Goal: Task Accomplishment & Management: Manage account settings

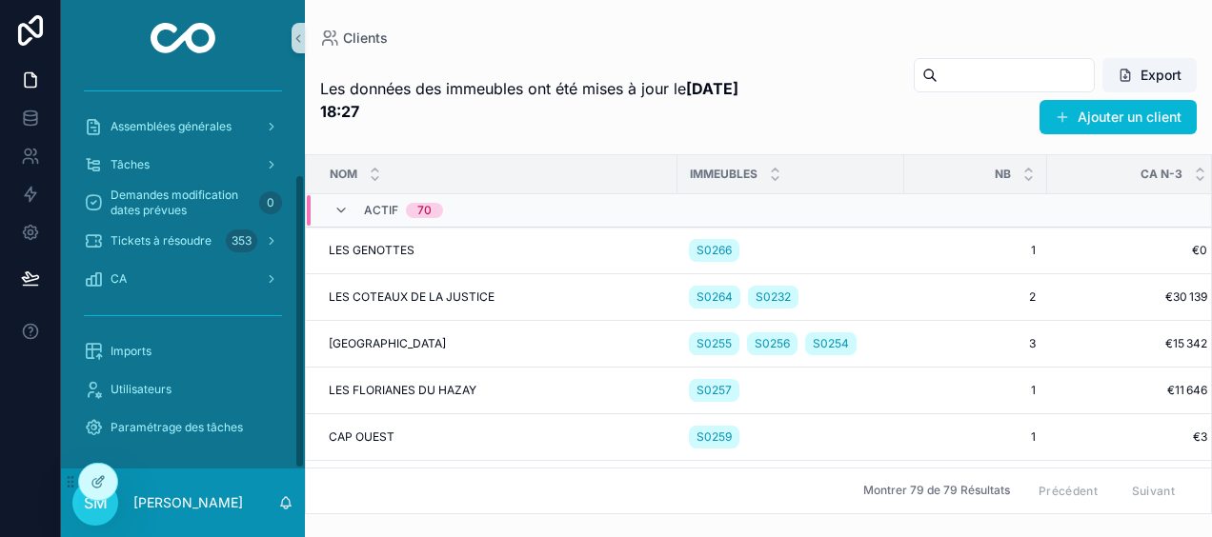
scroll to position [130, 0]
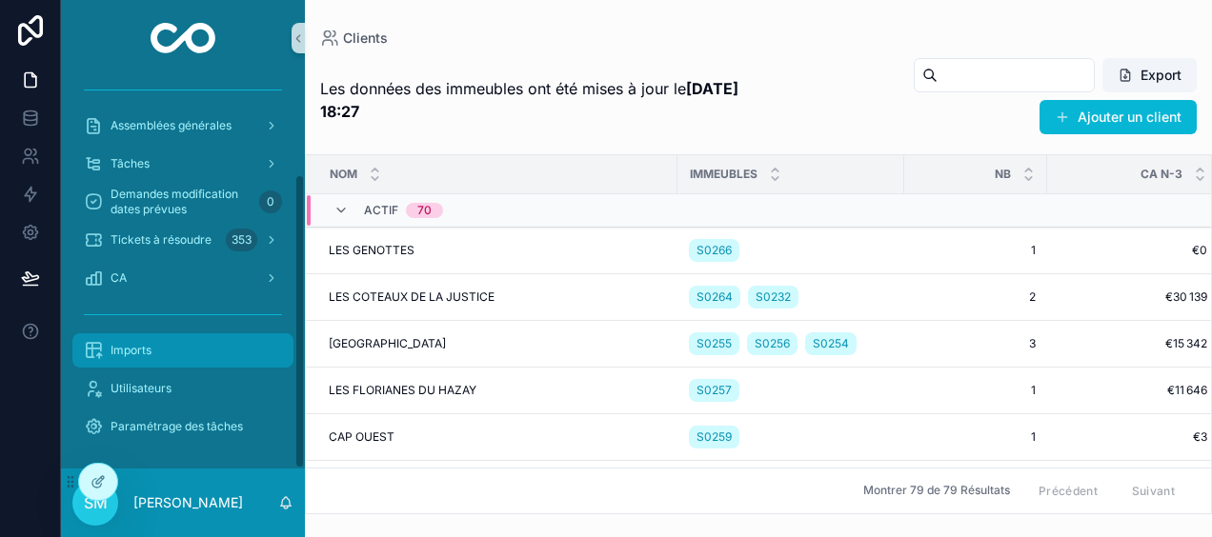
click at [178, 345] on div "Imports" at bounding box center [183, 350] width 198 height 30
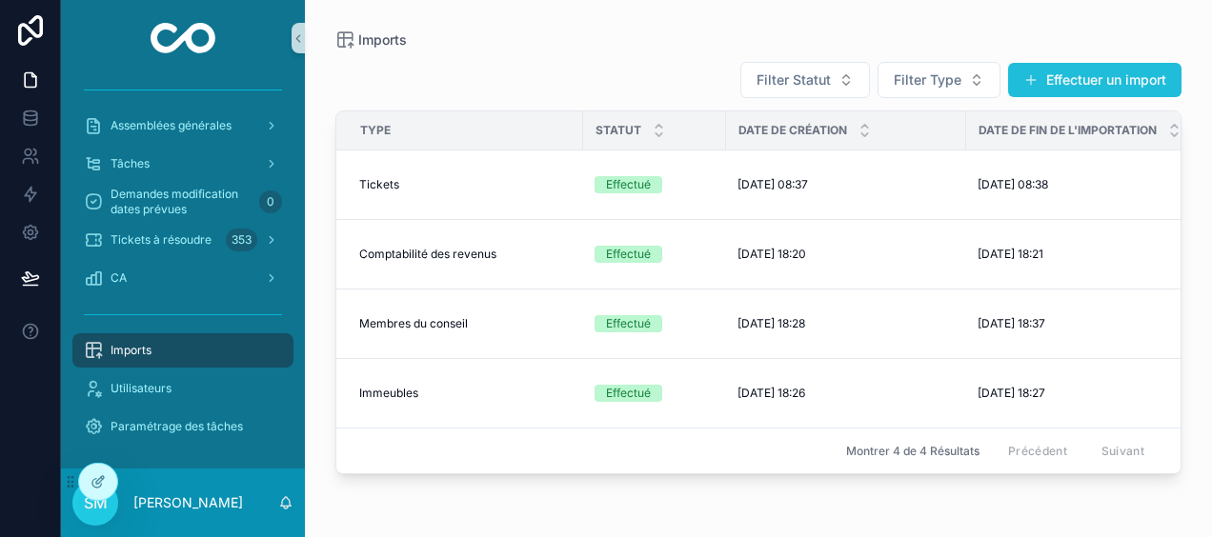
click at [1120, 83] on button "Effectuer un import" at bounding box center [1094, 80] width 173 height 34
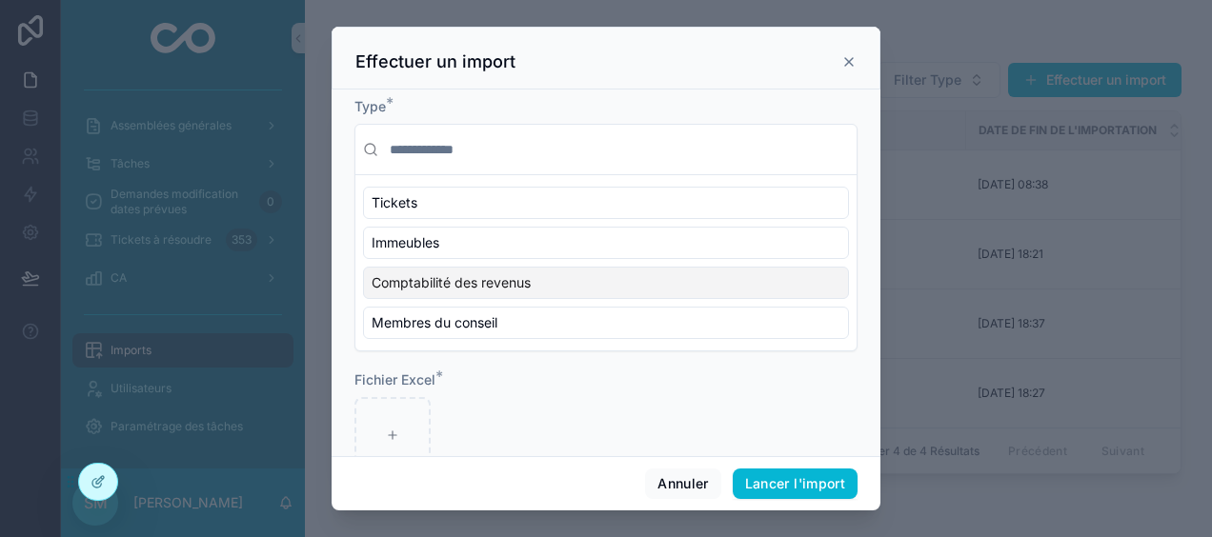
click at [541, 274] on div "Comptabilité des revenus" at bounding box center [606, 283] width 486 height 32
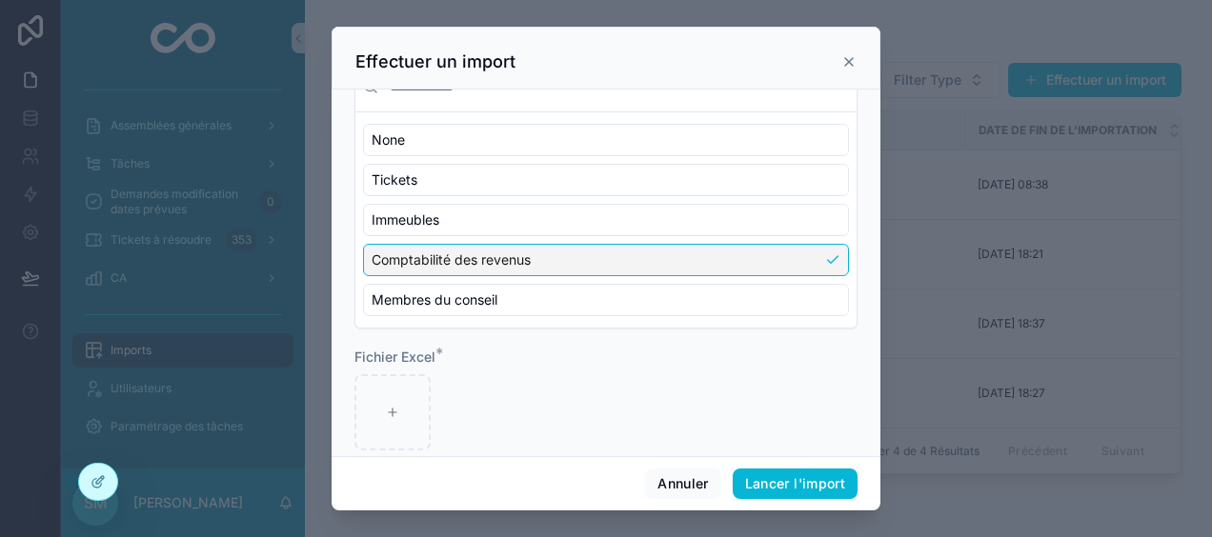
scroll to position [86, 0]
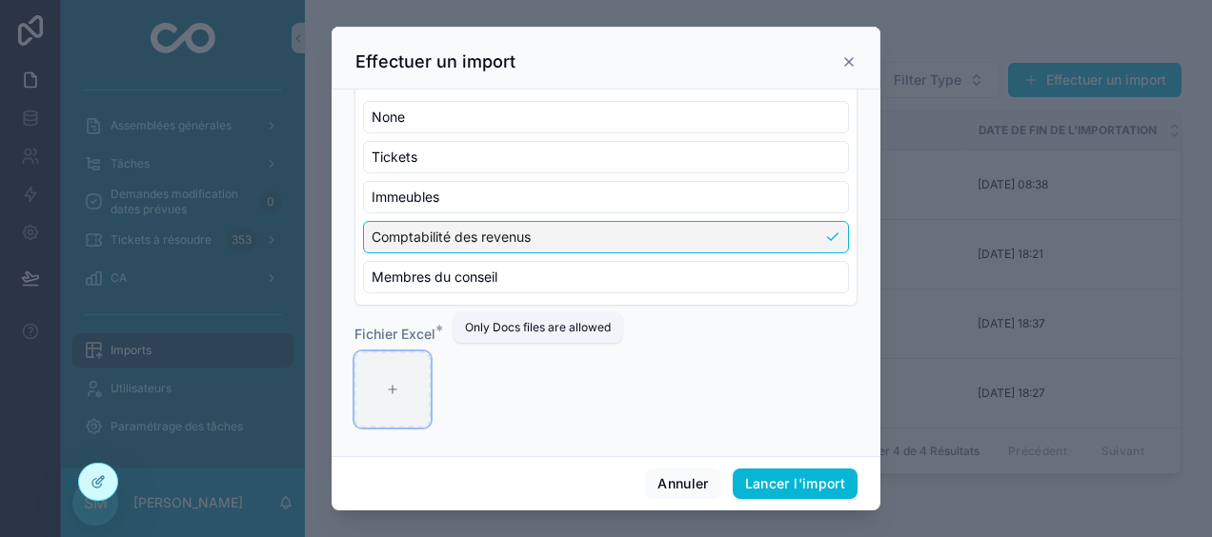
click at [418, 380] on div "scrollable content" at bounding box center [393, 390] width 76 height 76
type input "**********"
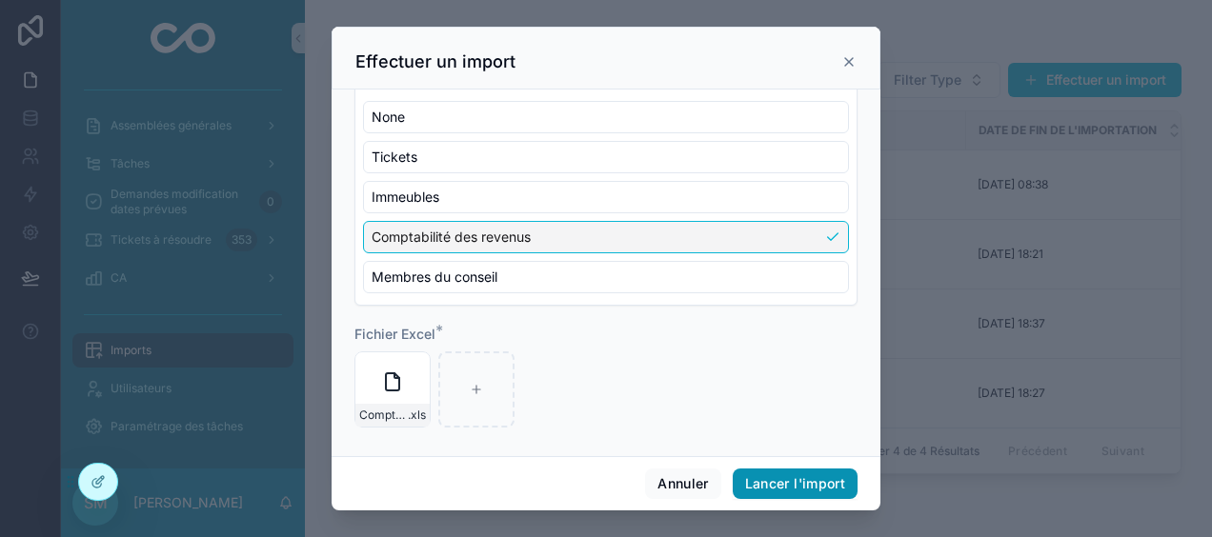
click at [794, 476] on button "Lancer l'import" at bounding box center [795, 484] width 125 height 30
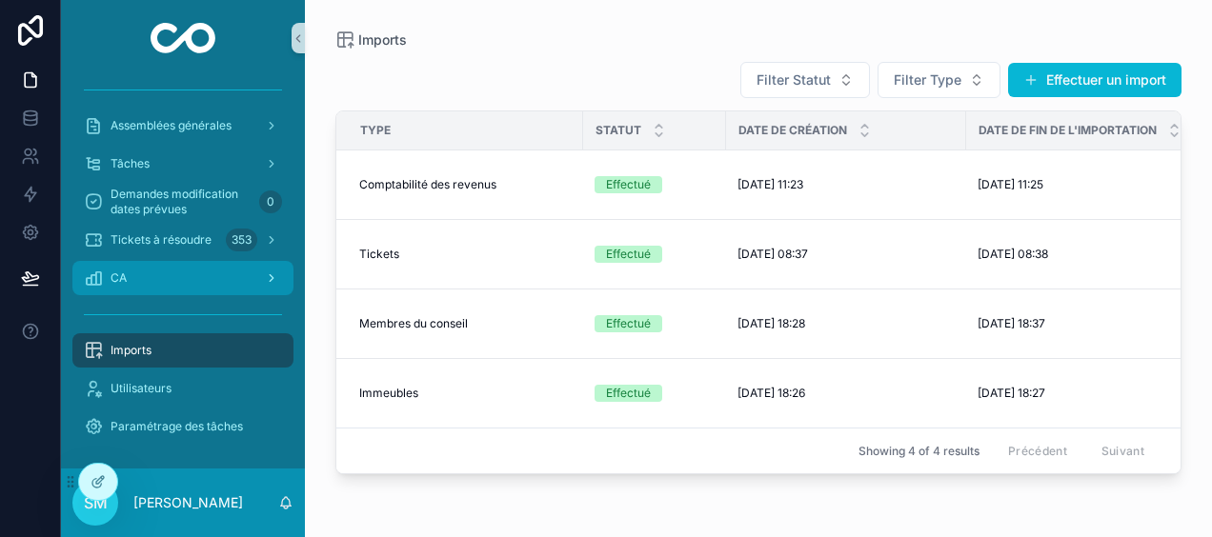
click at [143, 284] on div "CA" at bounding box center [183, 278] width 198 height 30
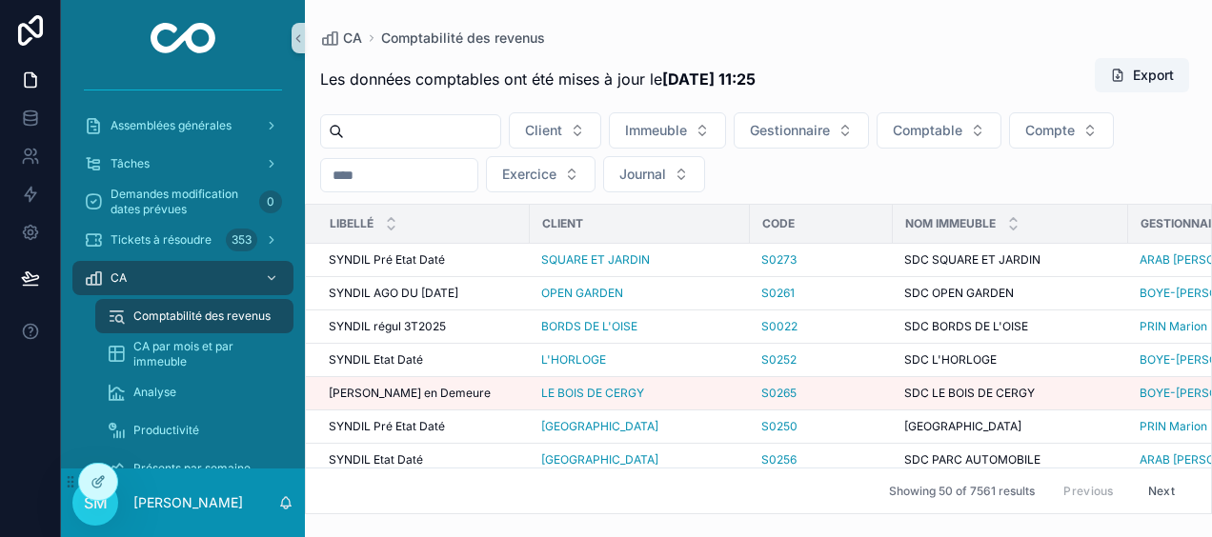
click at [370, 176] on input "scrollable content" at bounding box center [399, 175] width 156 height 27
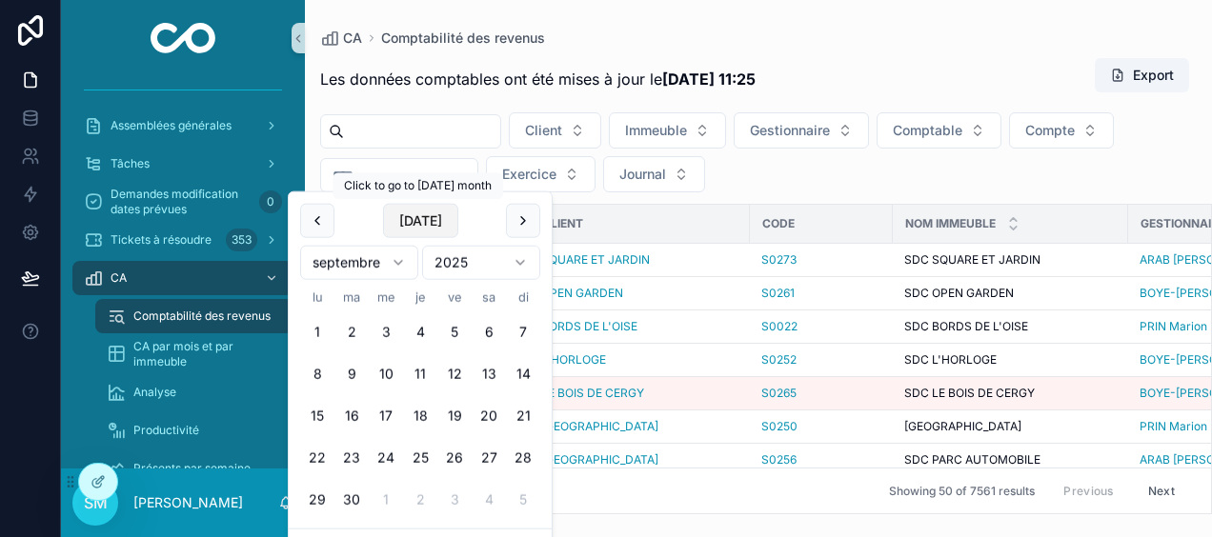
click at [404, 225] on button "[DATE]" at bounding box center [420, 221] width 75 height 34
click at [461, 158] on div "scrollable content" at bounding box center [399, 175] width 158 height 34
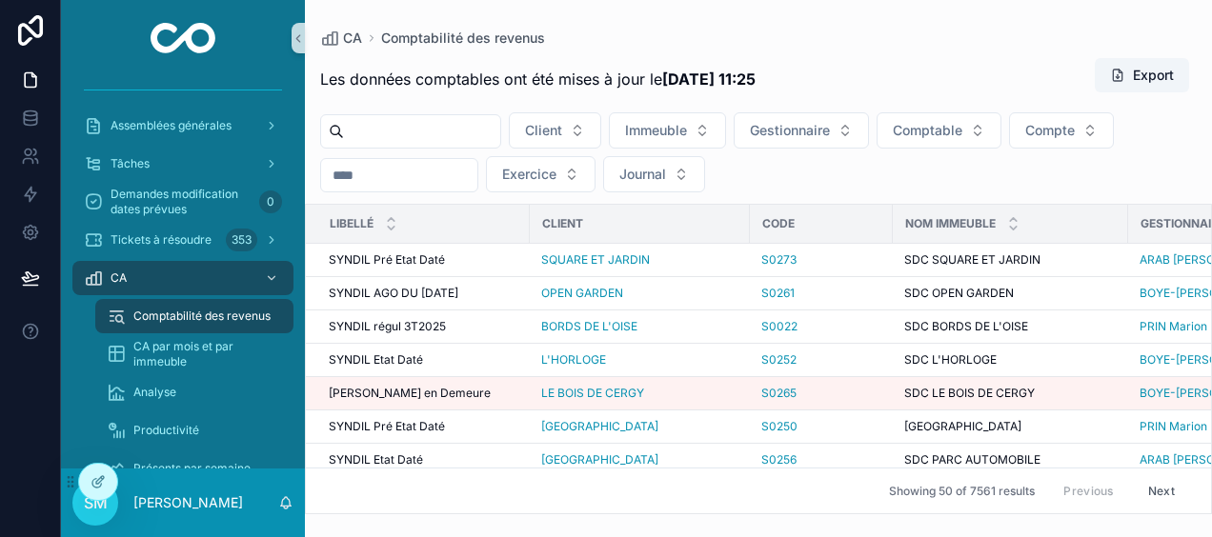
click at [398, 183] on input "scrollable content" at bounding box center [399, 175] width 156 height 27
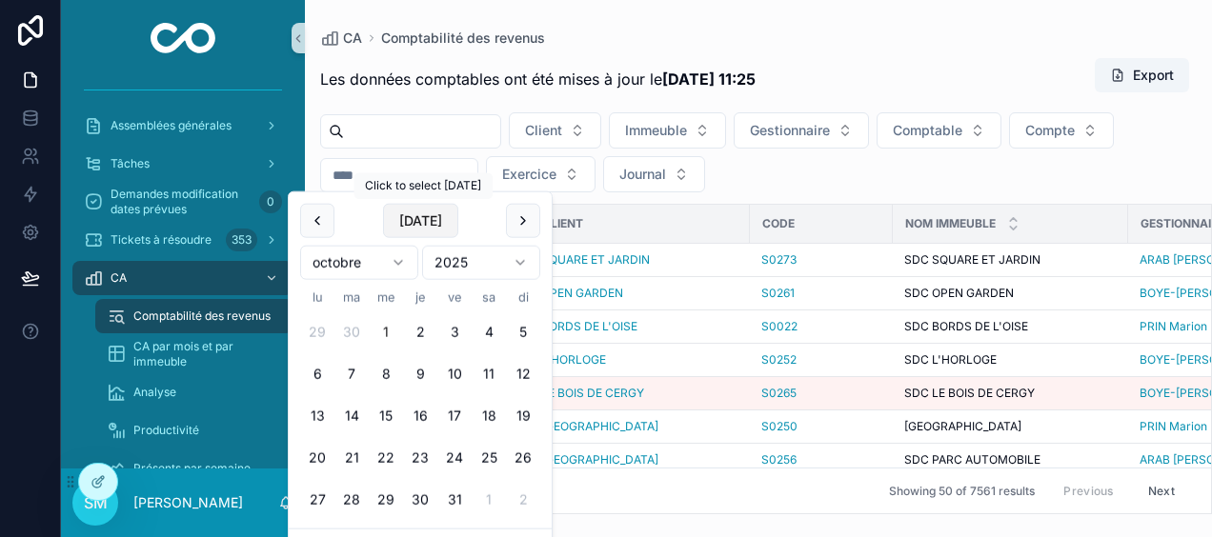
click at [416, 231] on button "[DATE]" at bounding box center [420, 221] width 75 height 34
type input "**********"
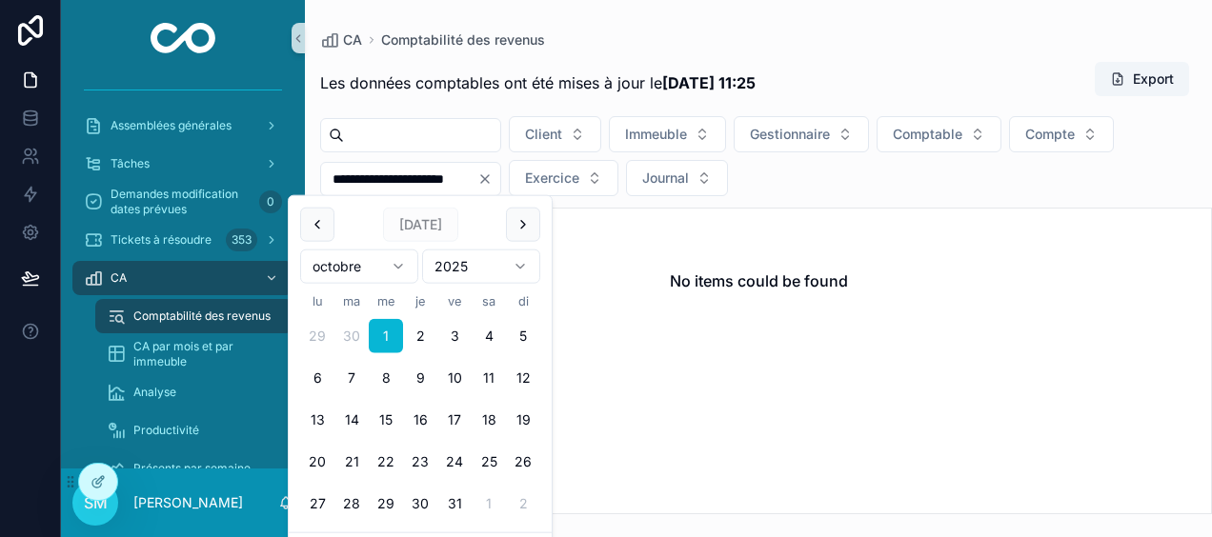
click at [650, 36] on div "CA Comptabilité des revenus" at bounding box center [758, 39] width 877 height 19
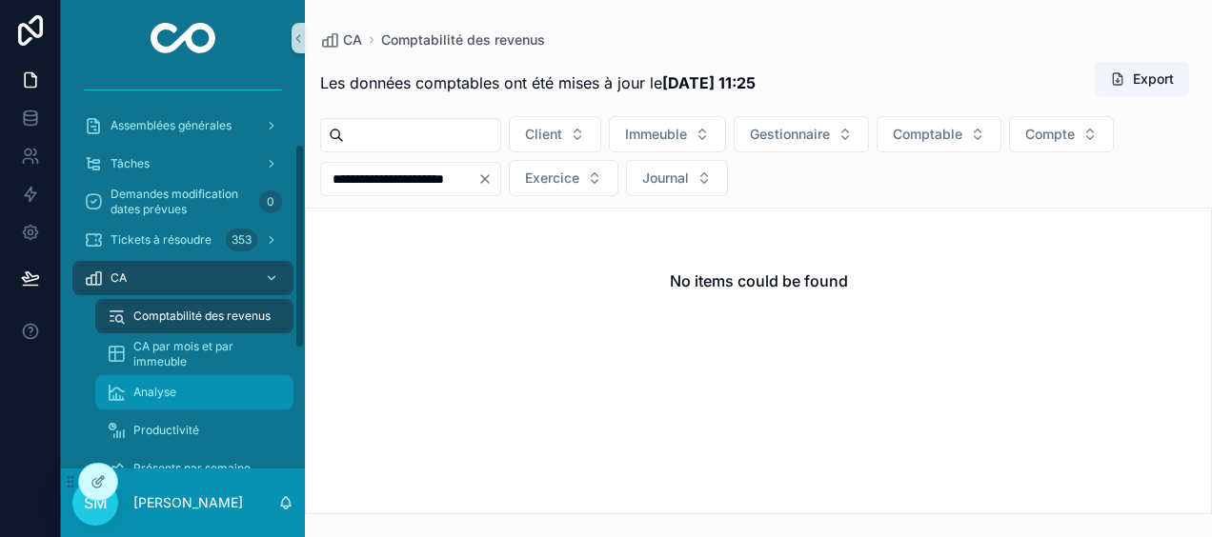
click at [208, 384] on div "Analyse" at bounding box center [194, 392] width 175 height 30
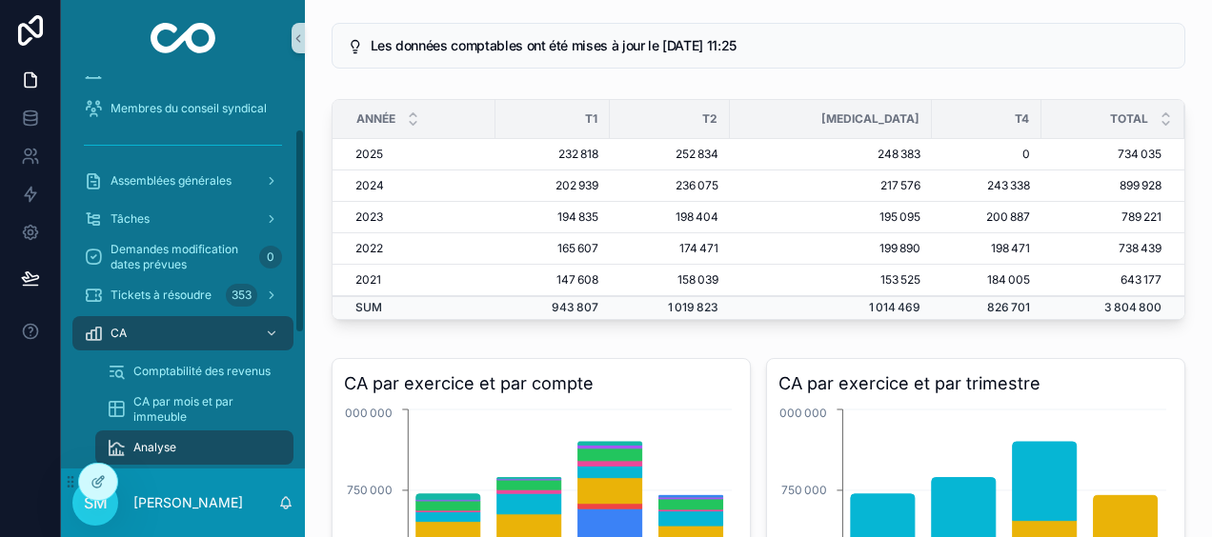
scroll to position [72, 0]
click at [265, 332] on icon "scrollable content" at bounding box center [271, 335] width 13 height 13
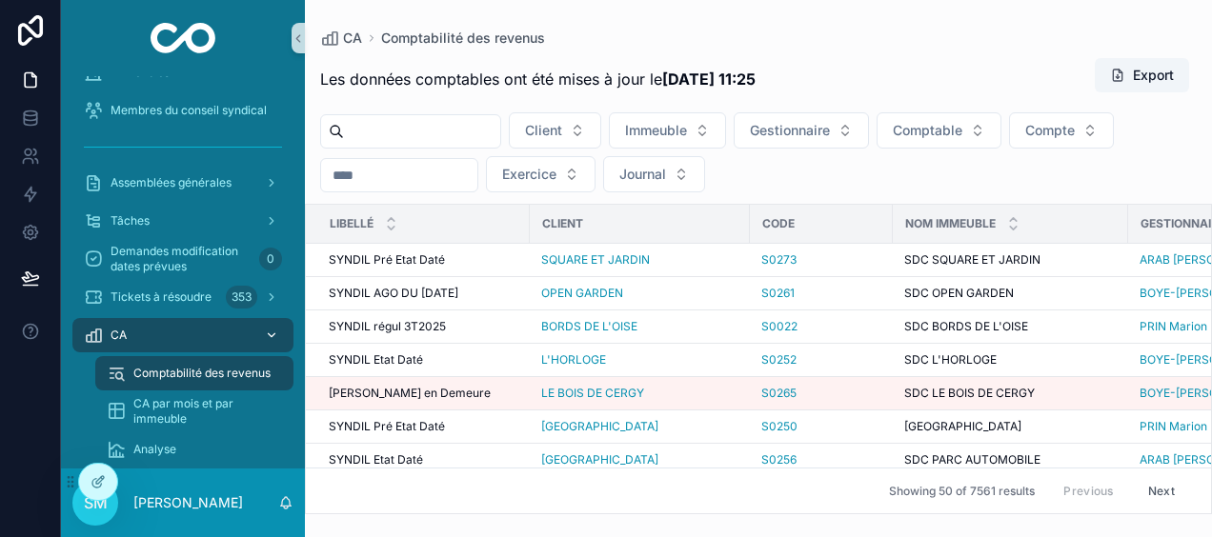
click at [264, 339] on div "scrollable content" at bounding box center [269, 335] width 25 height 30
click at [214, 294] on div "Tickets à résoudre 353" at bounding box center [183, 297] width 198 height 30
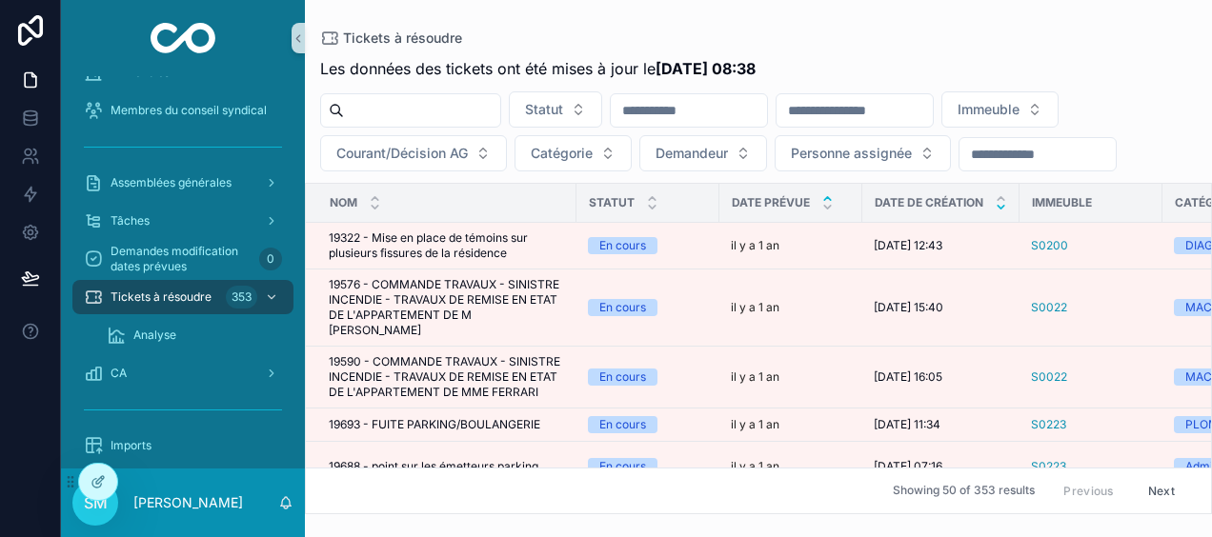
click at [999, 210] on icon "scrollable content" at bounding box center [1001, 207] width 12 height 12
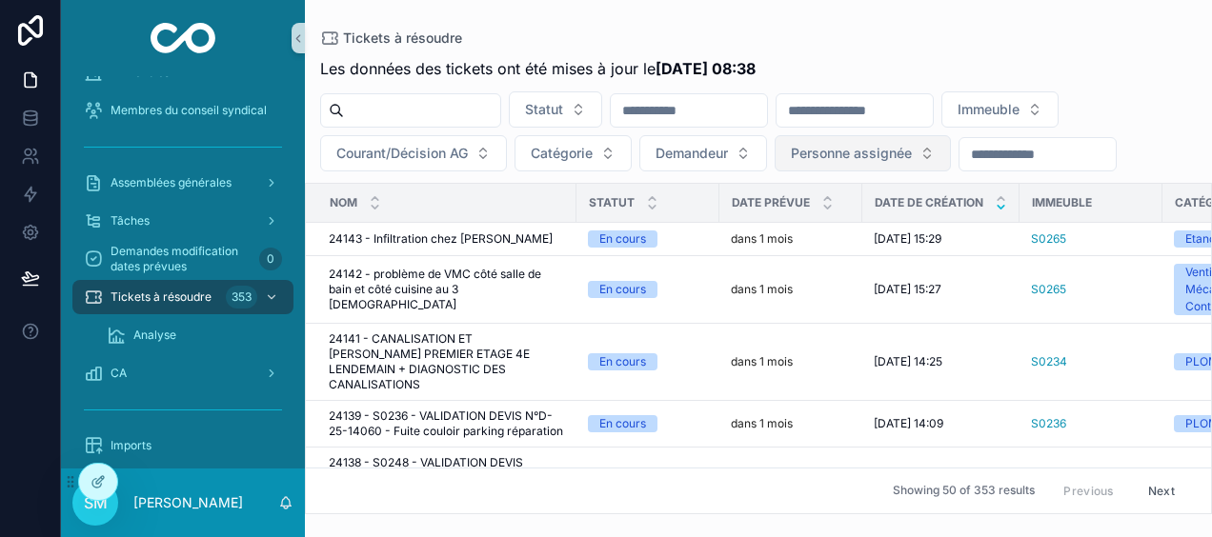
click at [863, 156] on span "Personne assignée" at bounding box center [851, 153] width 121 height 19
click at [894, 49] on div "Les données des tickets ont été mises à jour le [DATE] 08:38 Statut Immeuble Co…" at bounding box center [758, 280] width 907 height 469
click at [905, 38] on div "Tickets à résoudre" at bounding box center [758, 37] width 877 height 15
click at [940, 32] on div "Tickets à résoudre" at bounding box center [758, 37] width 877 height 15
click at [932, 37] on div "Tickets à résoudre" at bounding box center [758, 37] width 877 height 15
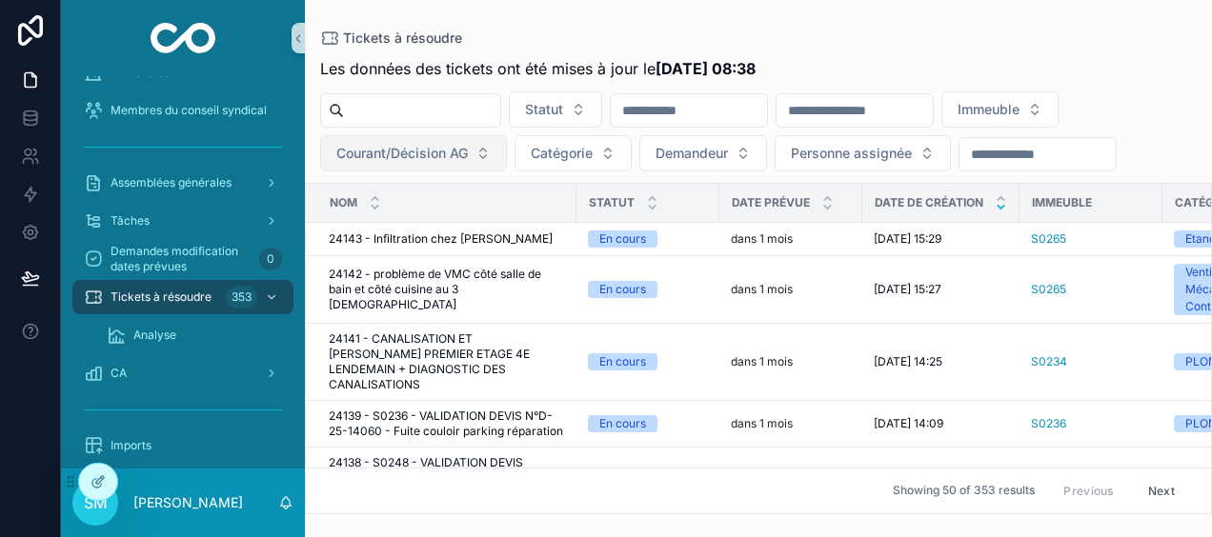
click at [427, 156] on span "Courant/Décision AG" at bounding box center [402, 153] width 132 height 19
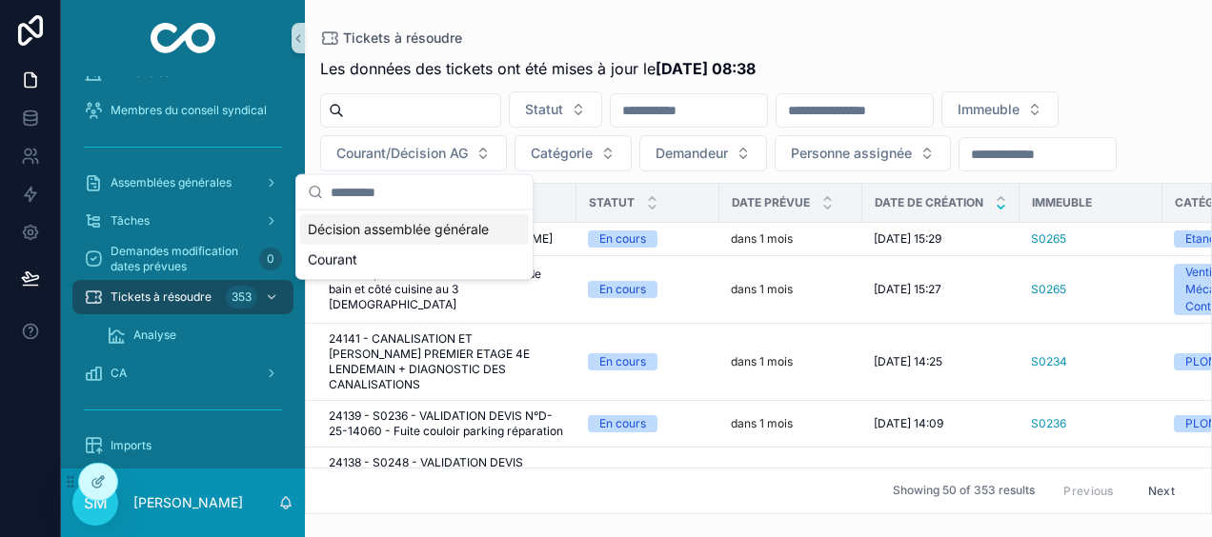
click at [1027, 53] on div "Les données des tickets ont été mises à jour le [DATE] 08:38 Statut Immeuble Co…" at bounding box center [758, 280] width 907 height 469
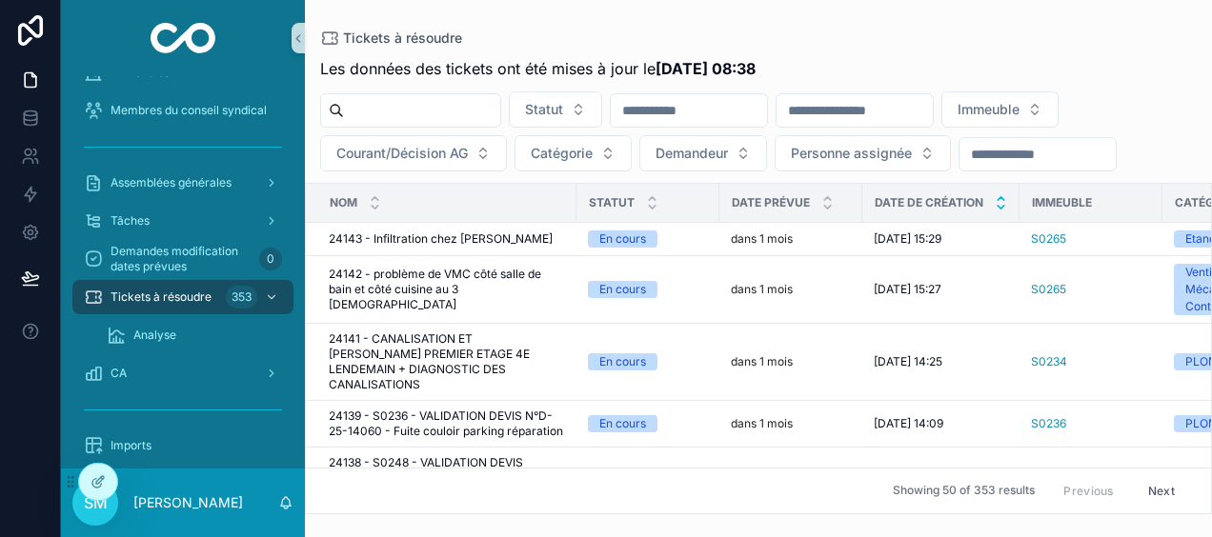
click at [1001, 196] on icon "scrollable content" at bounding box center [1001, 199] width 12 height 12
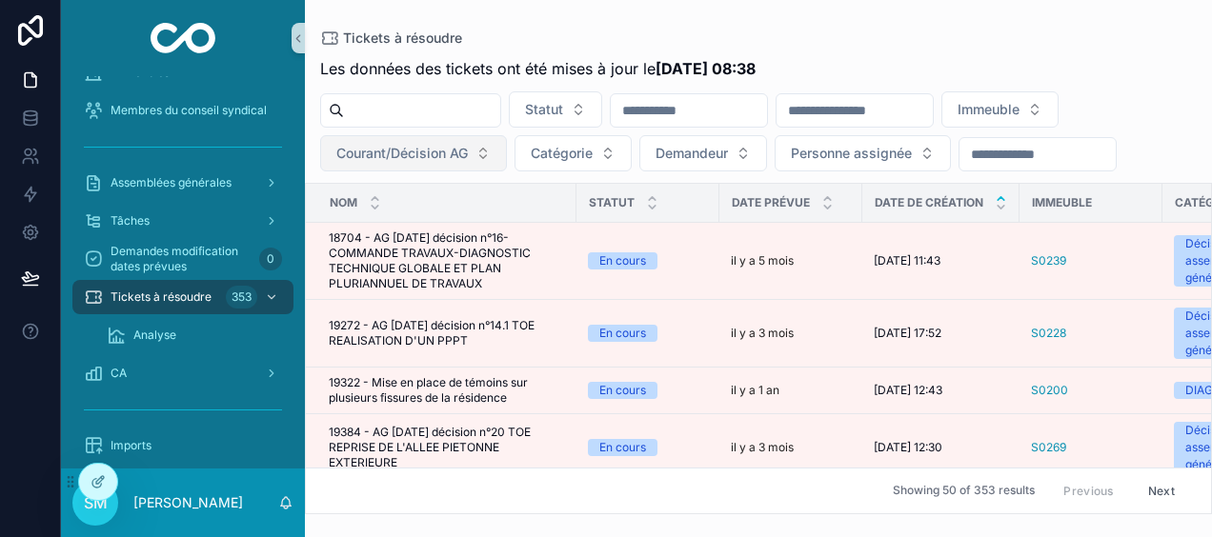
click at [414, 159] on span "Courant/Décision AG" at bounding box center [402, 153] width 132 height 19
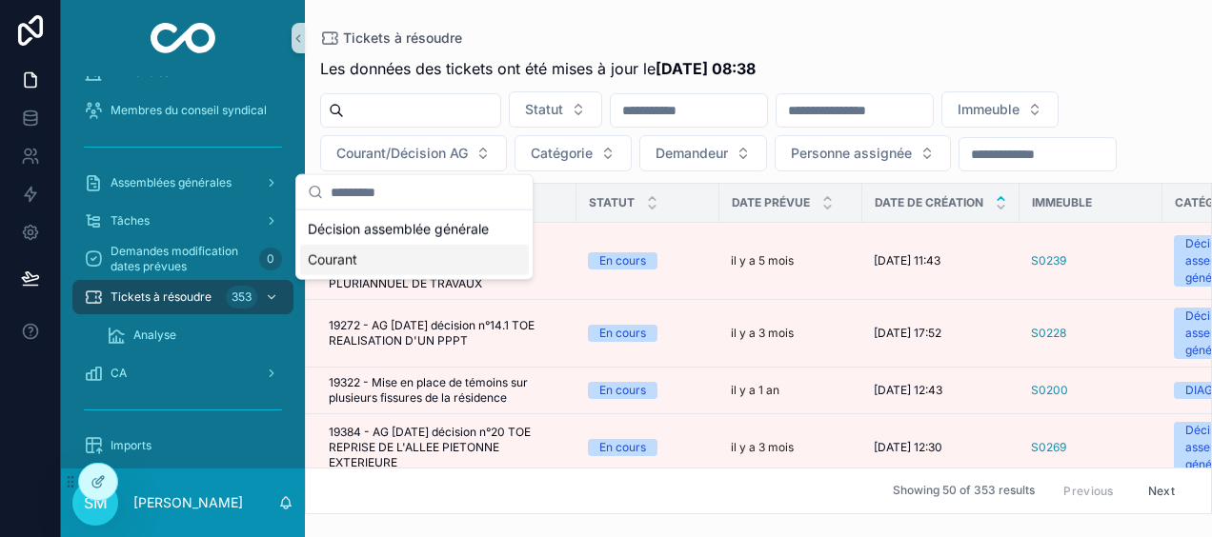
click at [362, 261] on div "Courant" at bounding box center [414, 260] width 229 height 30
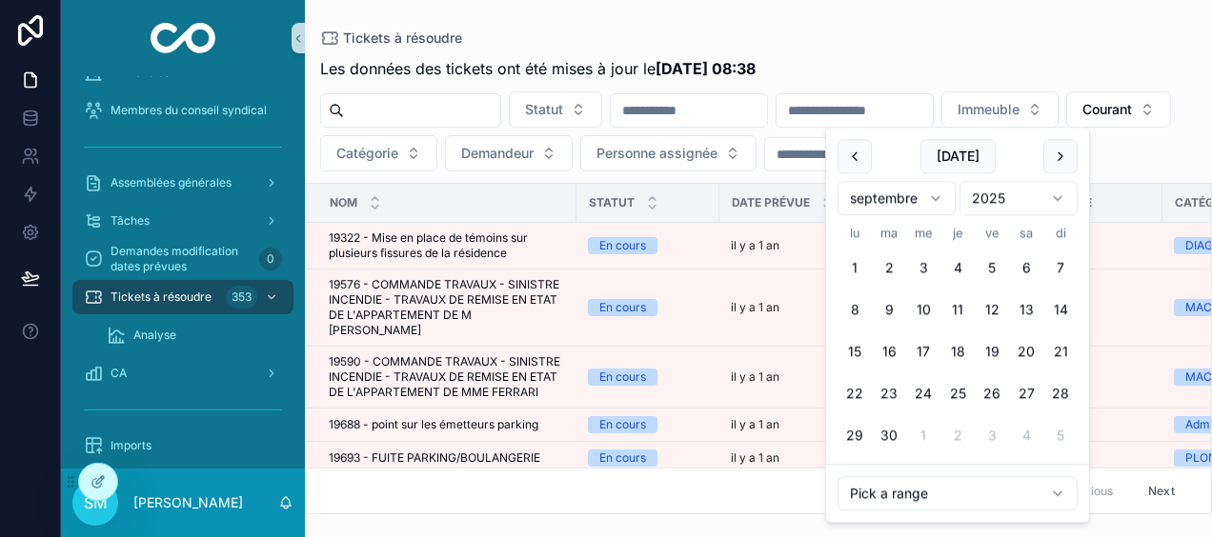
click at [933, 111] on input "scrollable content" at bounding box center [855, 110] width 156 height 27
click at [911, 57] on div "Les données des tickets ont été mises à jour le [DATE] 08:38" at bounding box center [758, 68] width 877 height 23
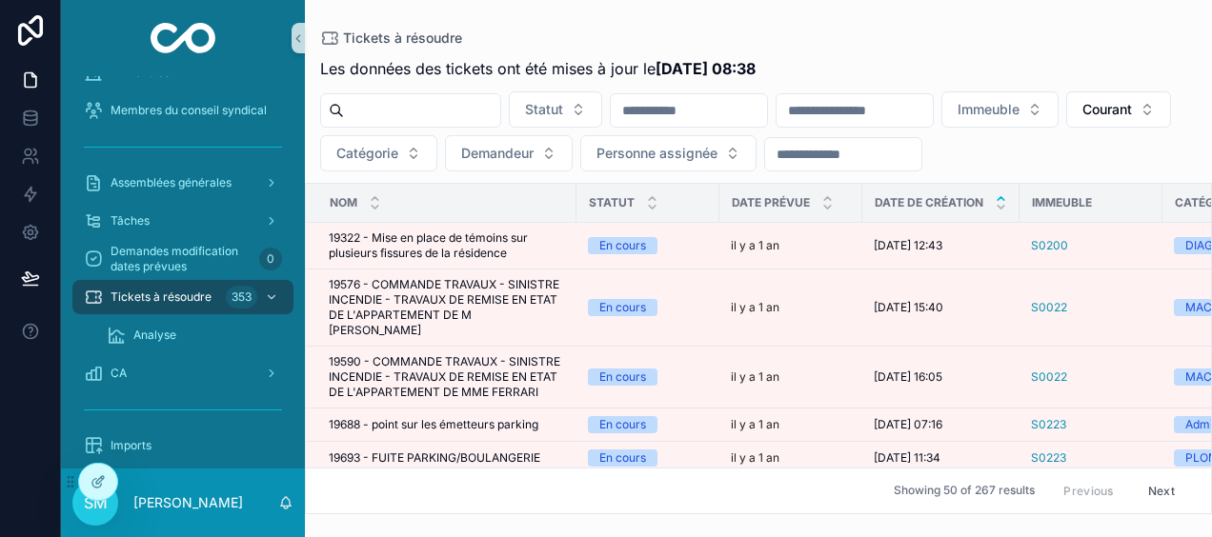
click at [886, 111] on input "scrollable content" at bounding box center [855, 110] width 156 height 27
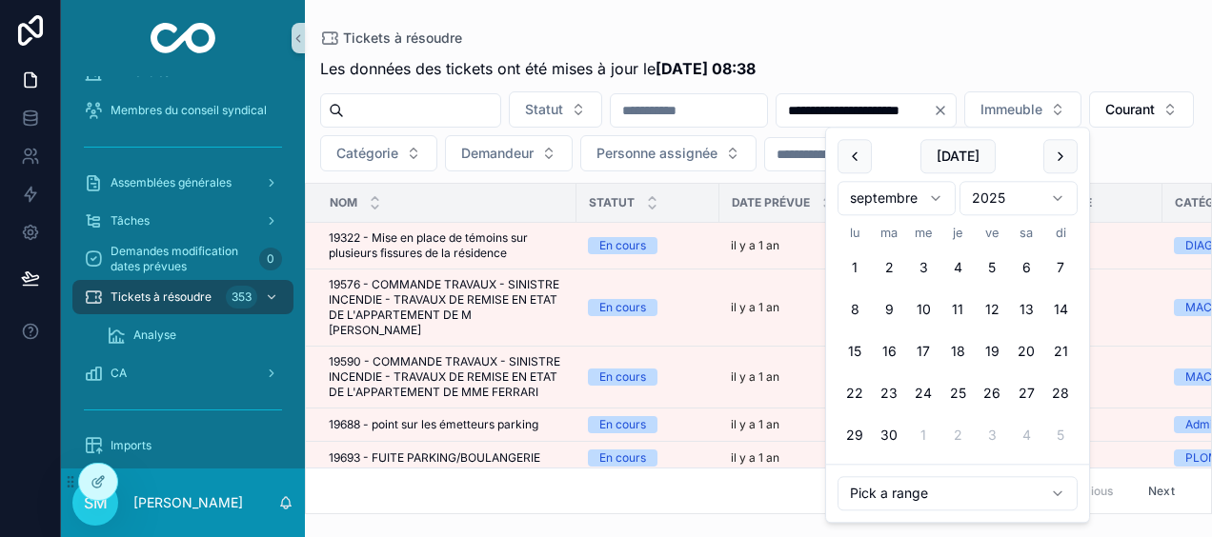
type input "**********"
click at [851, 57] on div "Les données des tickets ont été mises à jour le [DATE] 08:38" at bounding box center [758, 68] width 877 height 23
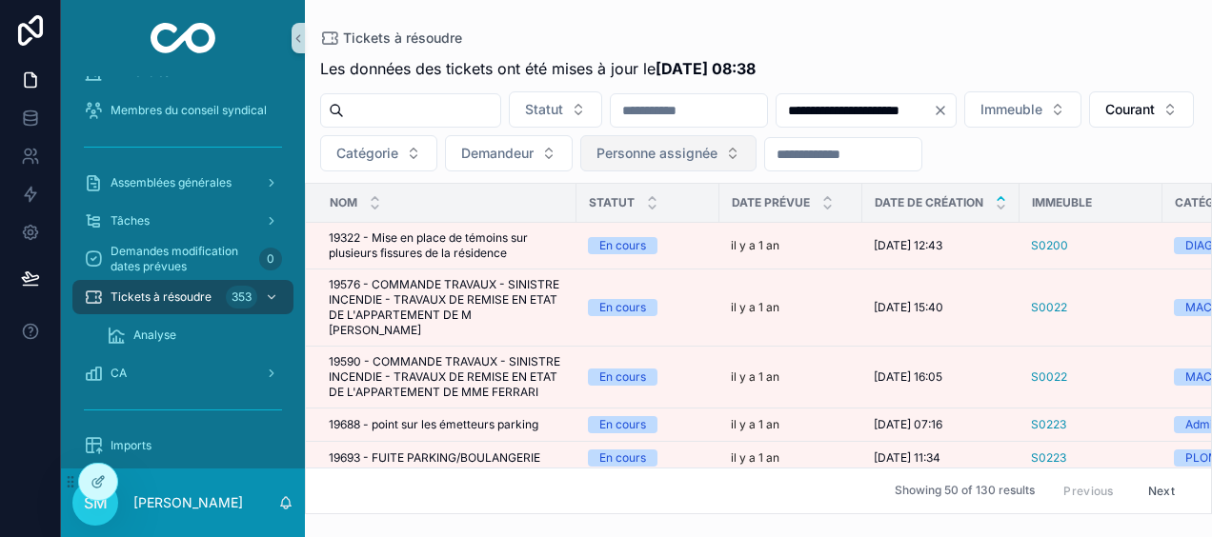
click at [718, 156] on span "Personne assignée" at bounding box center [657, 153] width 121 height 19
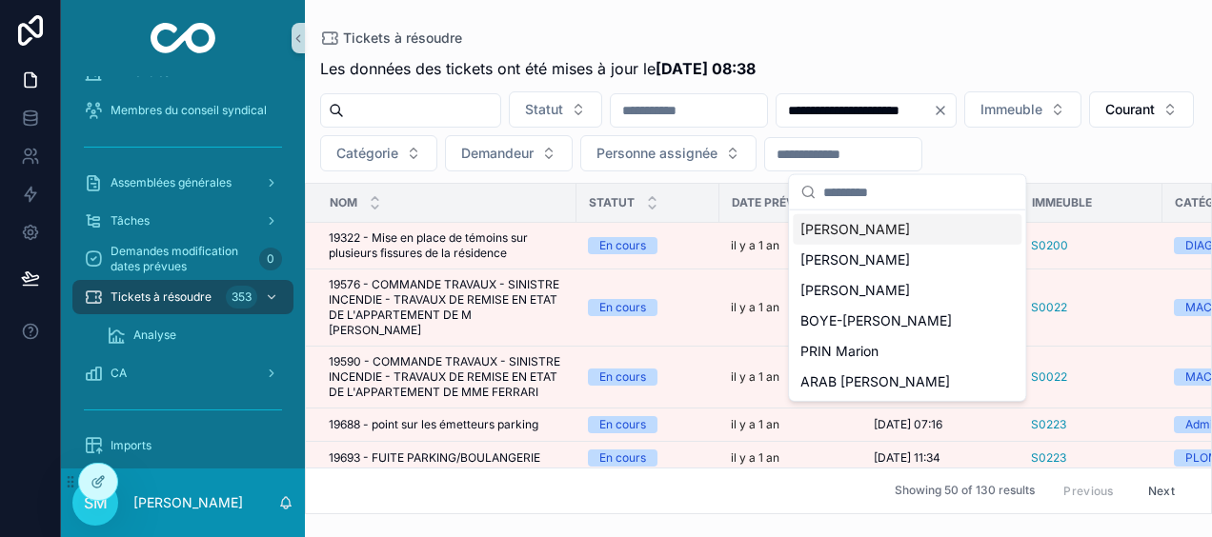
click at [873, 240] on div "[PERSON_NAME]" at bounding box center [907, 229] width 229 height 30
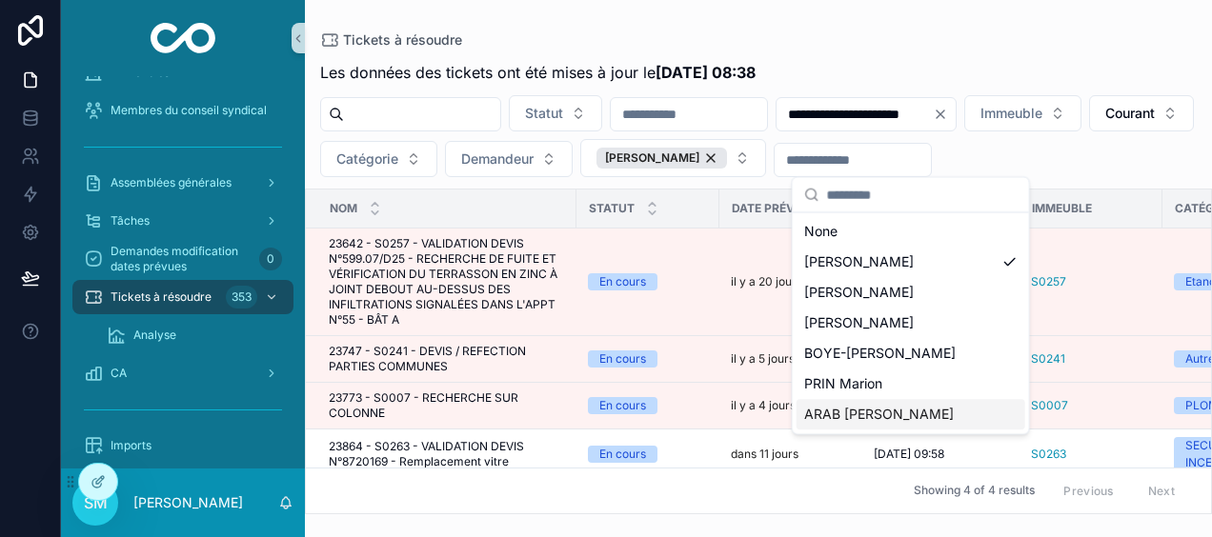
click at [922, 414] on div "ARAB [PERSON_NAME]" at bounding box center [911, 414] width 229 height 30
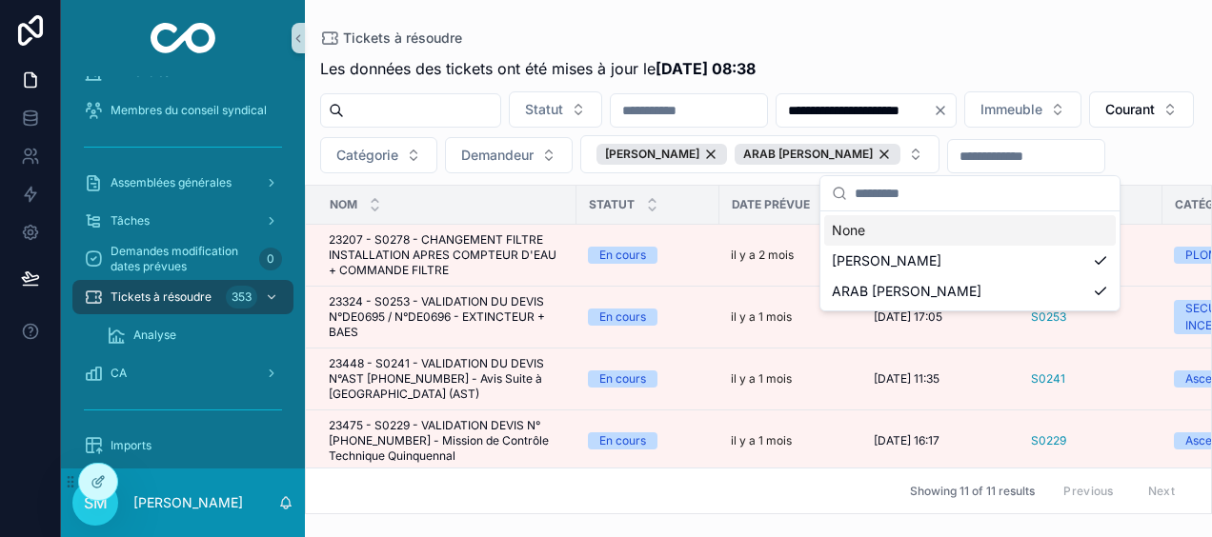
click at [1041, 35] on div "Tickets à résoudre" at bounding box center [758, 37] width 877 height 15
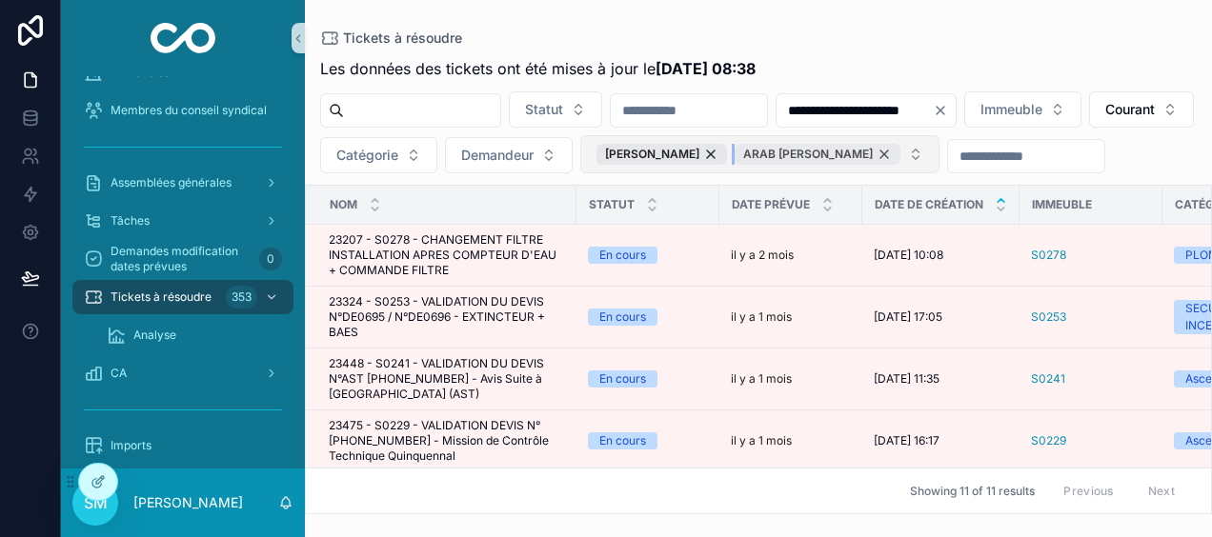
click at [901, 151] on div "ARAB [PERSON_NAME]" at bounding box center [818, 154] width 166 height 21
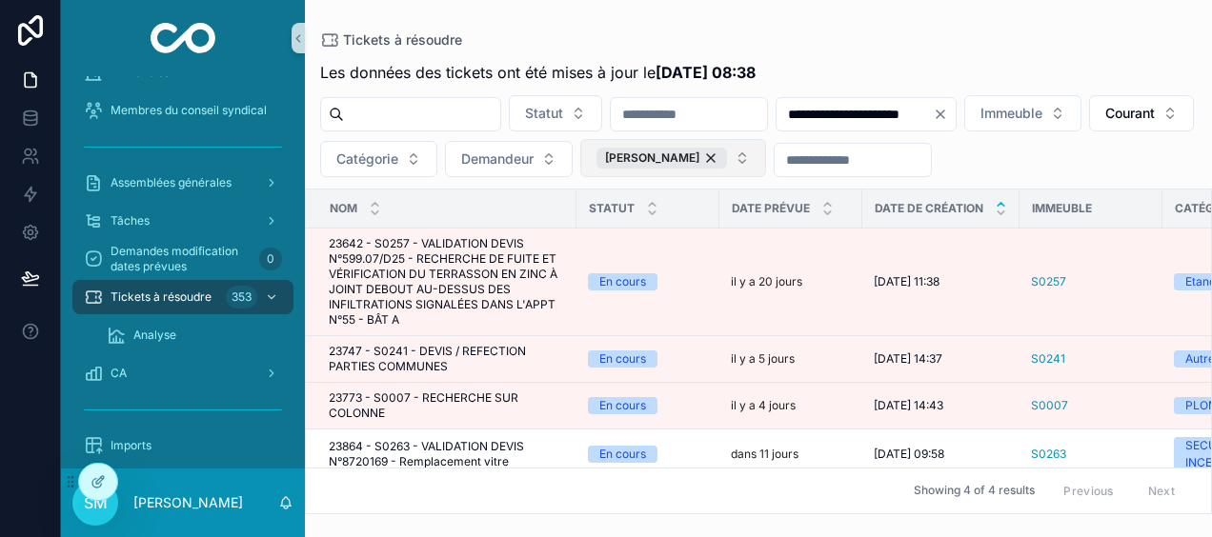
click at [766, 158] on button "[PERSON_NAME]" at bounding box center [673, 158] width 186 height 38
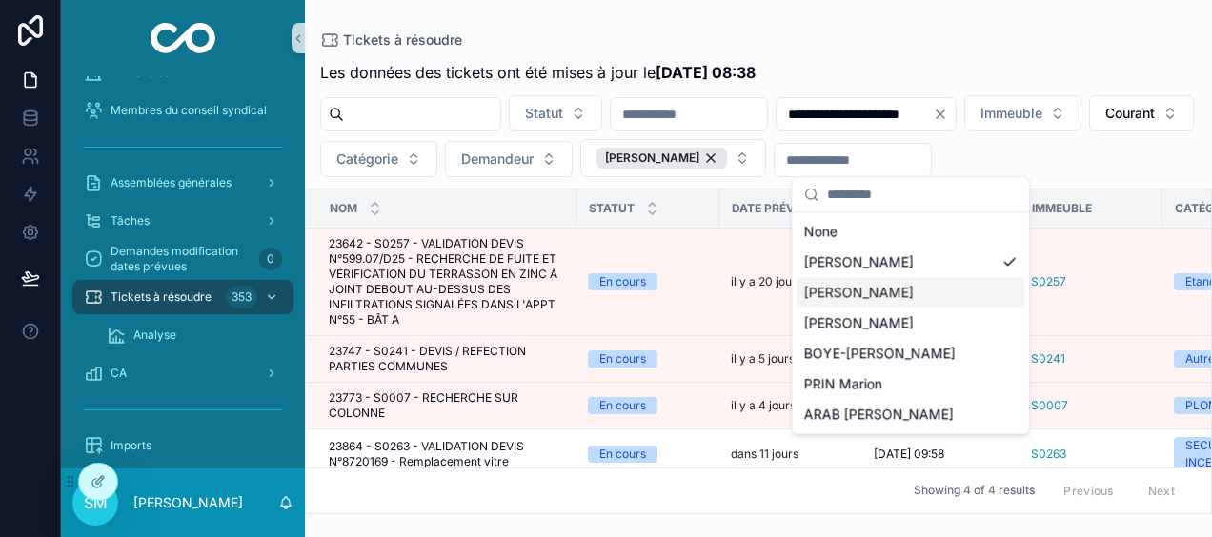
click at [1001, 289] on div "[PERSON_NAME]" at bounding box center [911, 292] width 229 height 30
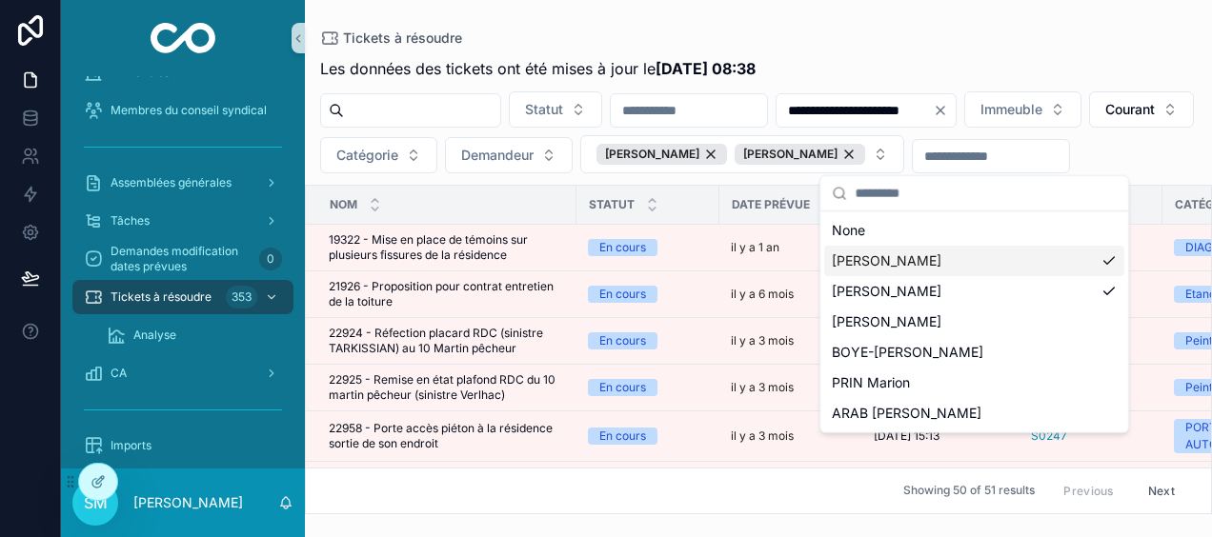
click at [1108, 259] on div "[PERSON_NAME]" at bounding box center [974, 261] width 300 height 30
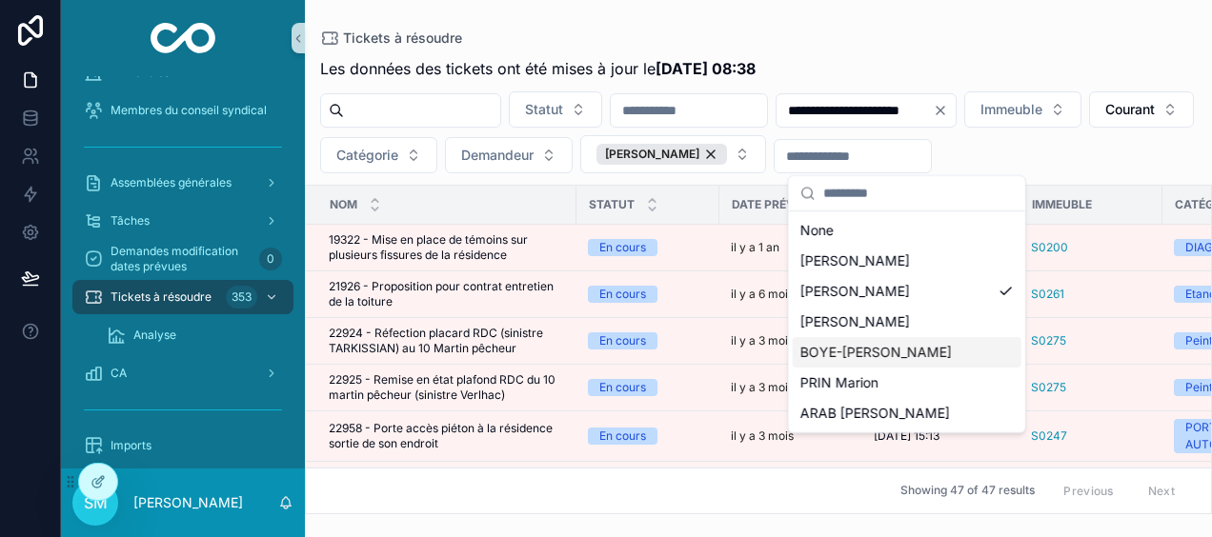
click at [994, 341] on div "BOYE-[PERSON_NAME]" at bounding box center [907, 352] width 229 height 30
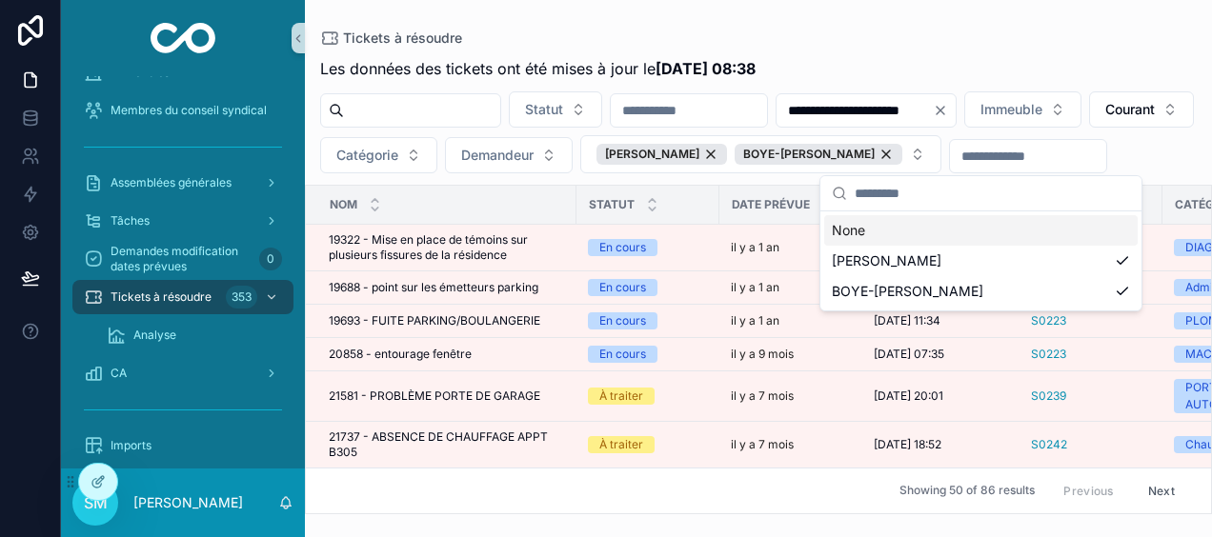
click at [997, 7] on div "**********" at bounding box center [758, 257] width 907 height 515
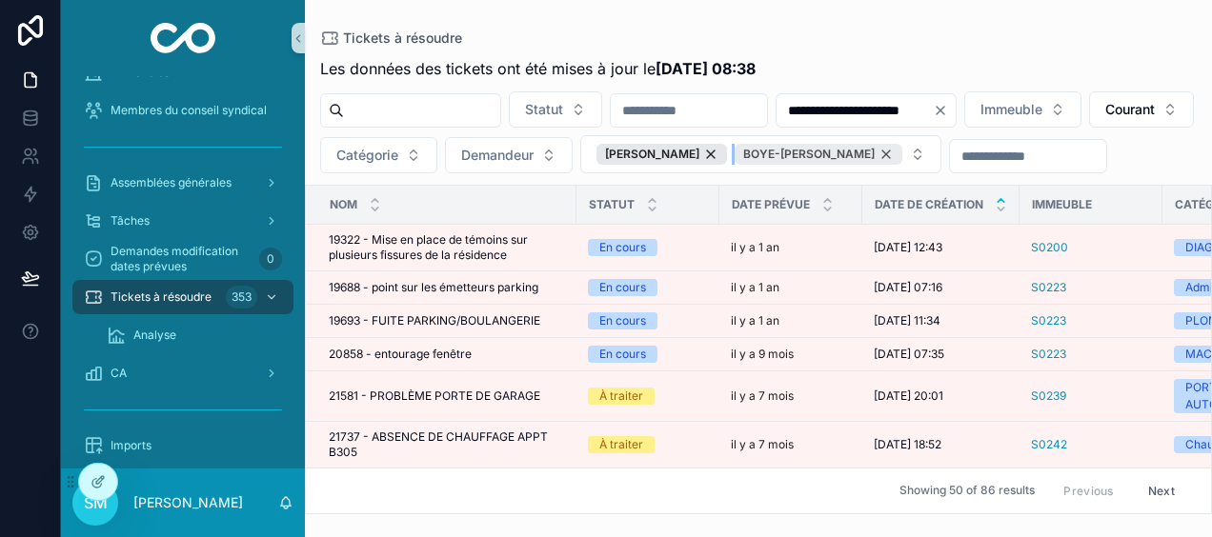
click at [902, 151] on div "BOYE-[PERSON_NAME]" at bounding box center [819, 154] width 168 height 21
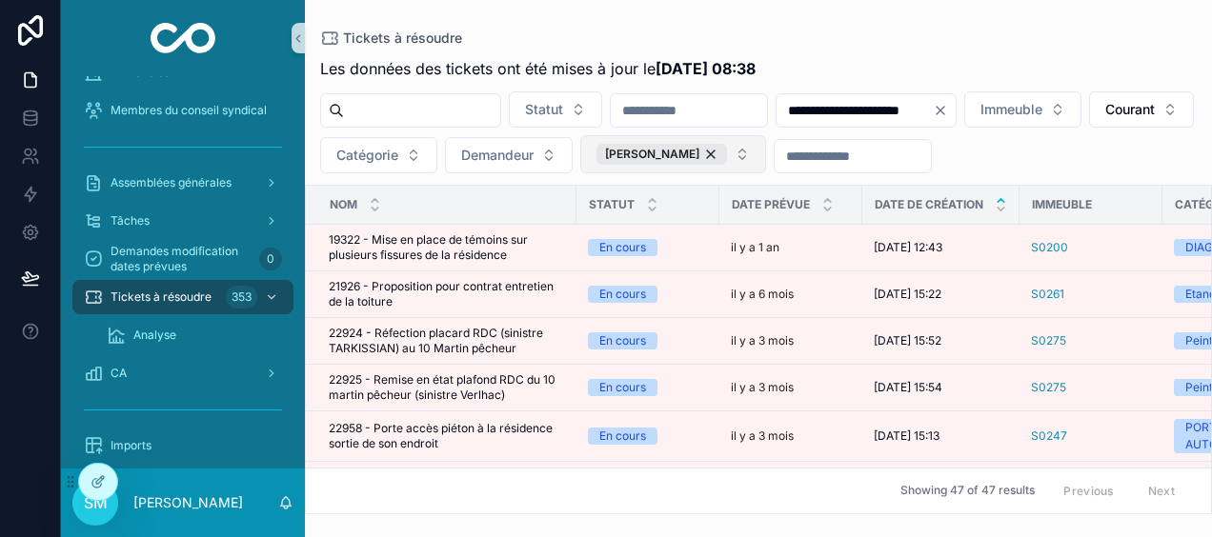
click at [766, 160] on button "[PERSON_NAME]" at bounding box center [673, 154] width 186 height 38
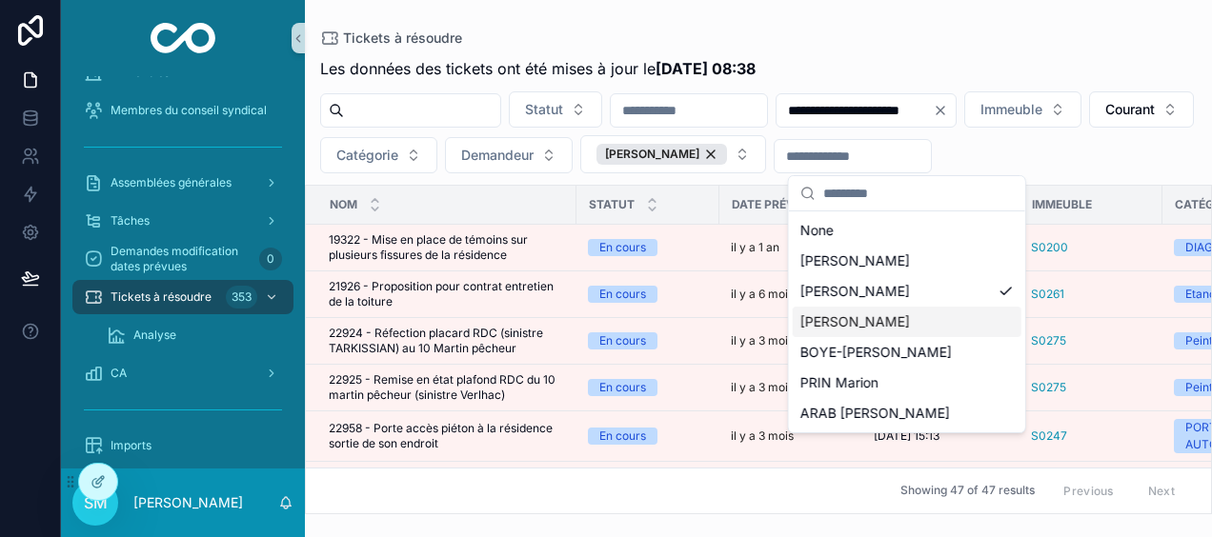
click at [902, 316] on span "[PERSON_NAME]" at bounding box center [856, 322] width 110 height 19
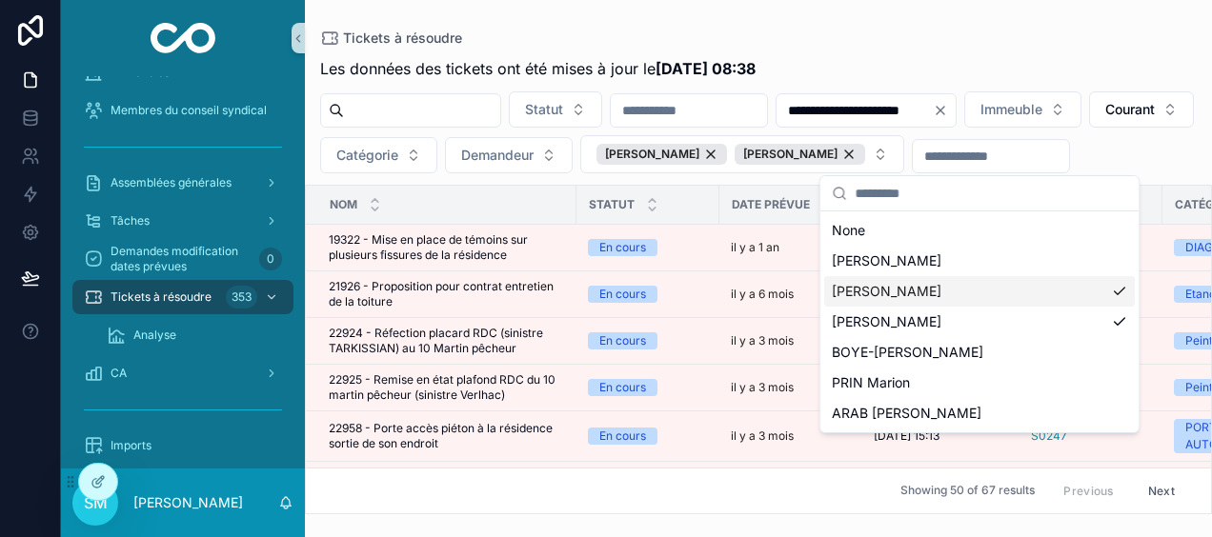
click at [1121, 286] on div "[PERSON_NAME]" at bounding box center [979, 291] width 311 height 30
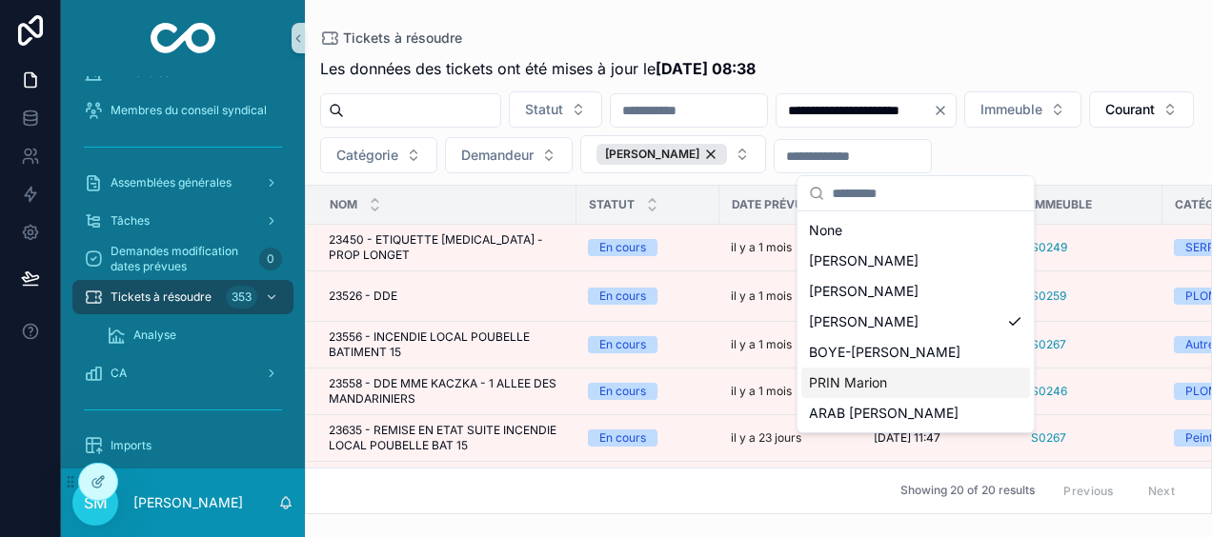
click at [971, 375] on div "PRIN Marion" at bounding box center [915, 383] width 229 height 30
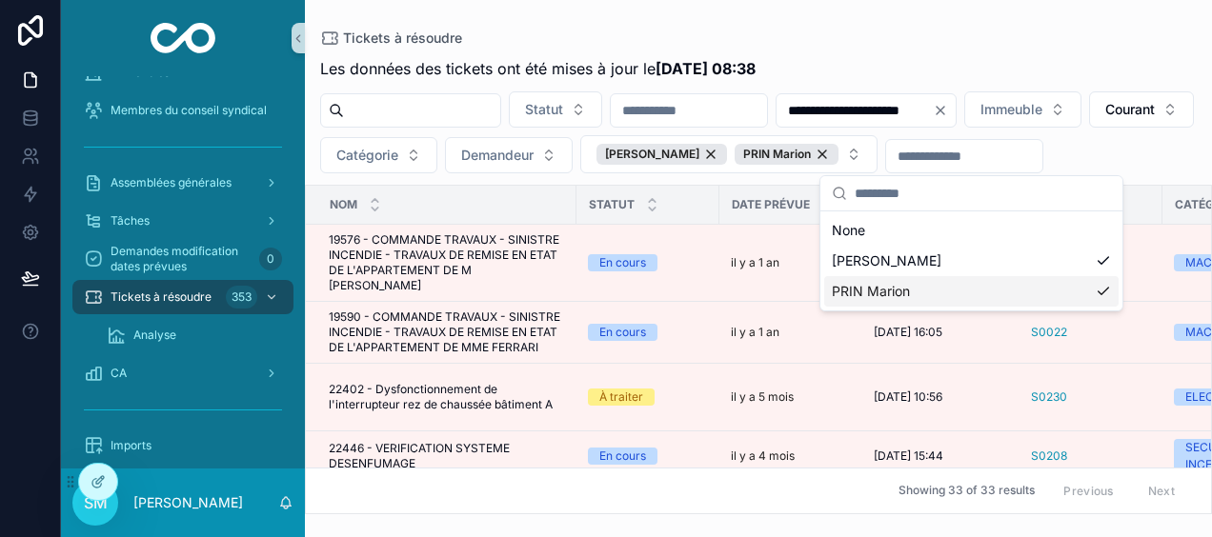
click at [1092, 39] on div "Tickets à résoudre" at bounding box center [758, 37] width 877 height 15
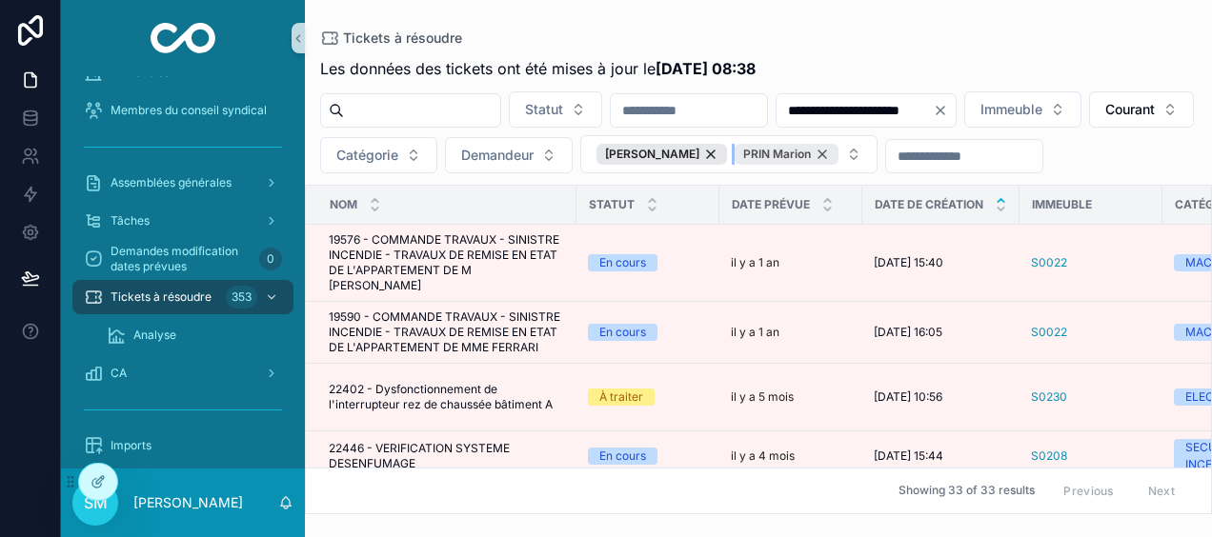
click at [839, 159] on div "PRIN Marion" at bounding box center [787, 154] width 104 height 21
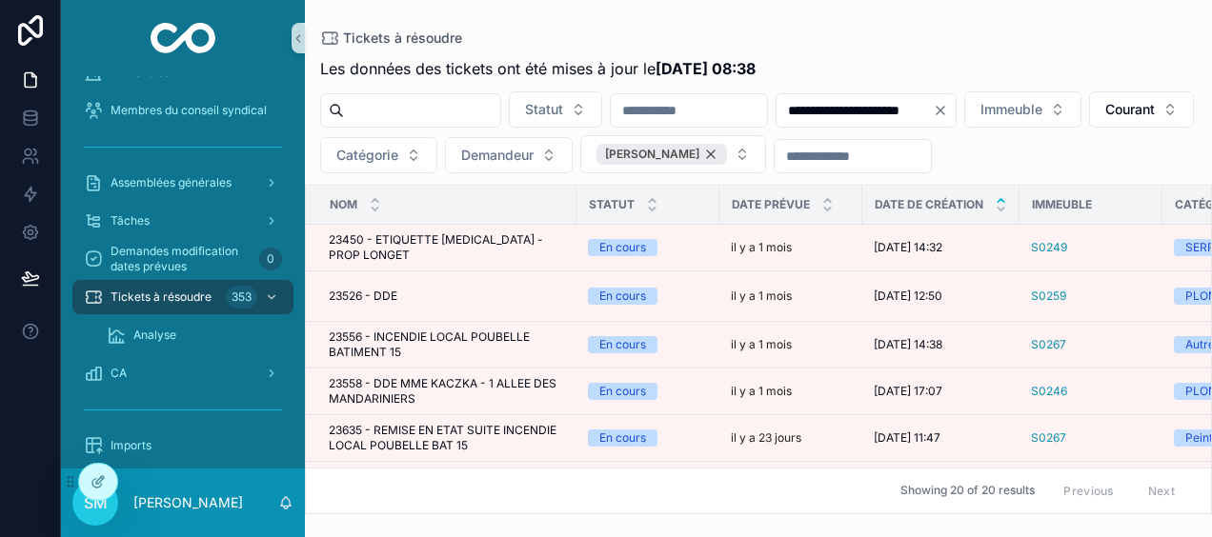
click at [727, 152] on div "[PERSON_NAME]" at bounding box center [662, 154] width 131 height 21
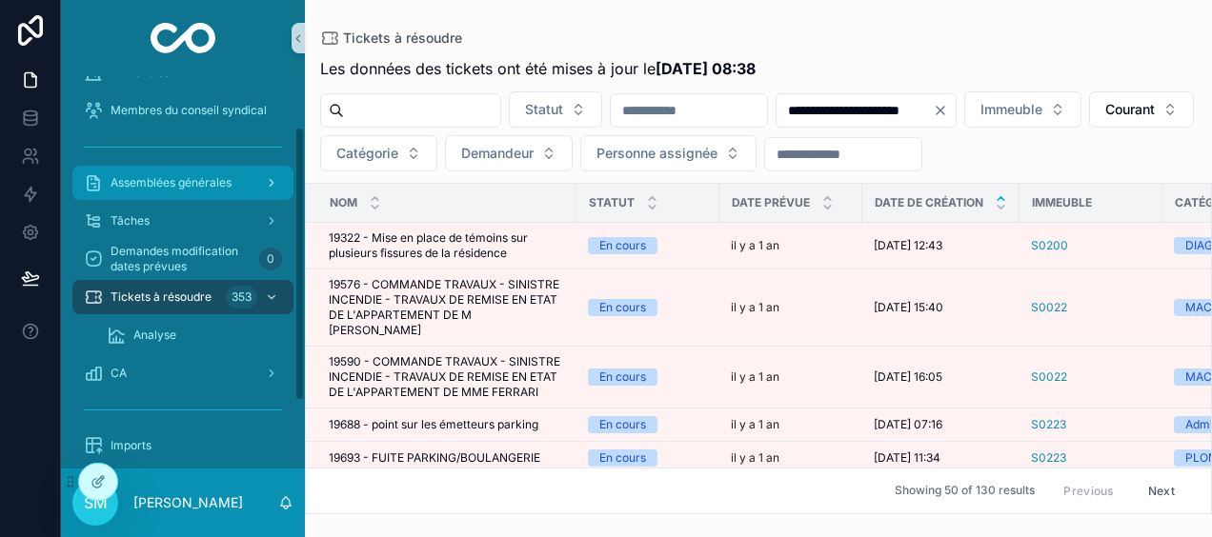
click at [202, 188] on span "Assemblées générales" at bounding box center [171, 182] width 121 height 15
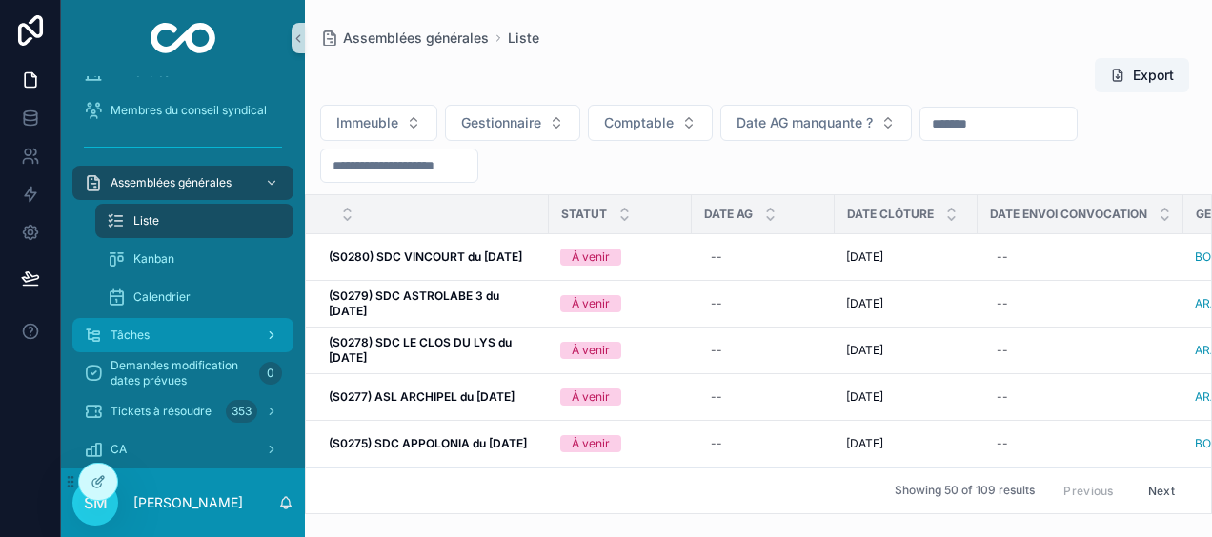
click at [160, 335] on div "Tâches" at bounding box center [183, 335] width 198 height 30
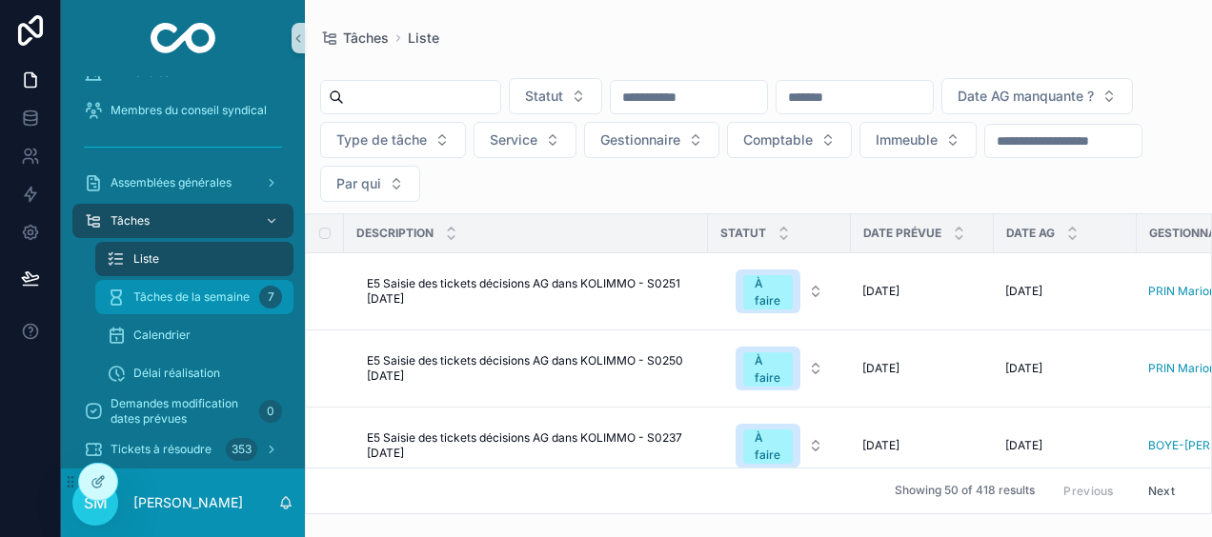
click at [244, 296] on span "Tâches de la semaine" at bounding box center [191, 297] width 116 height 15
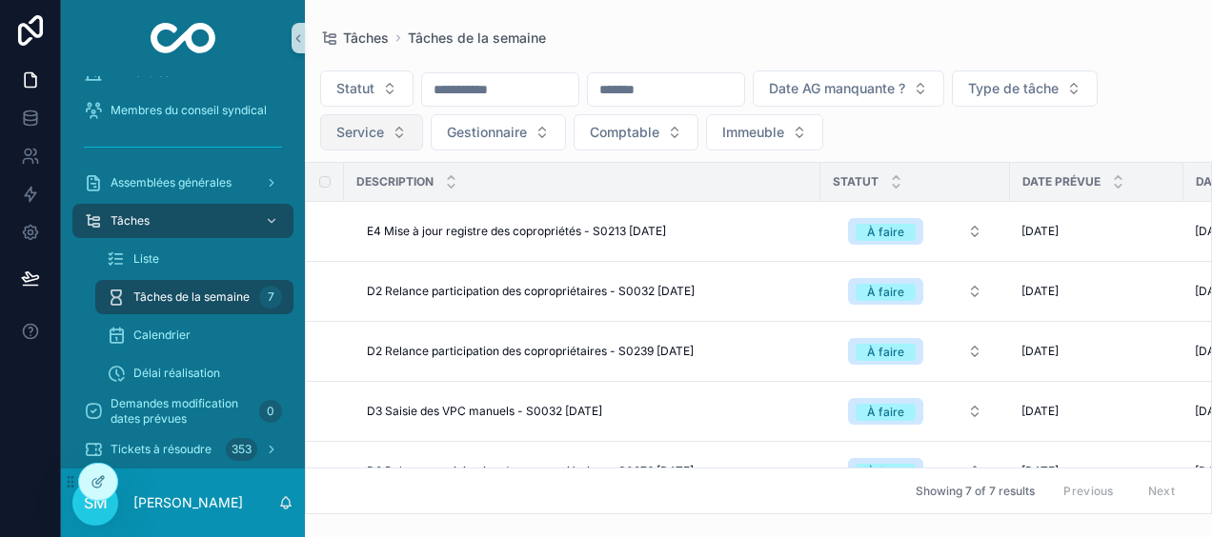
click at [372, 133] on span "Service" at bounding box center [360, 132] width 48 height 19
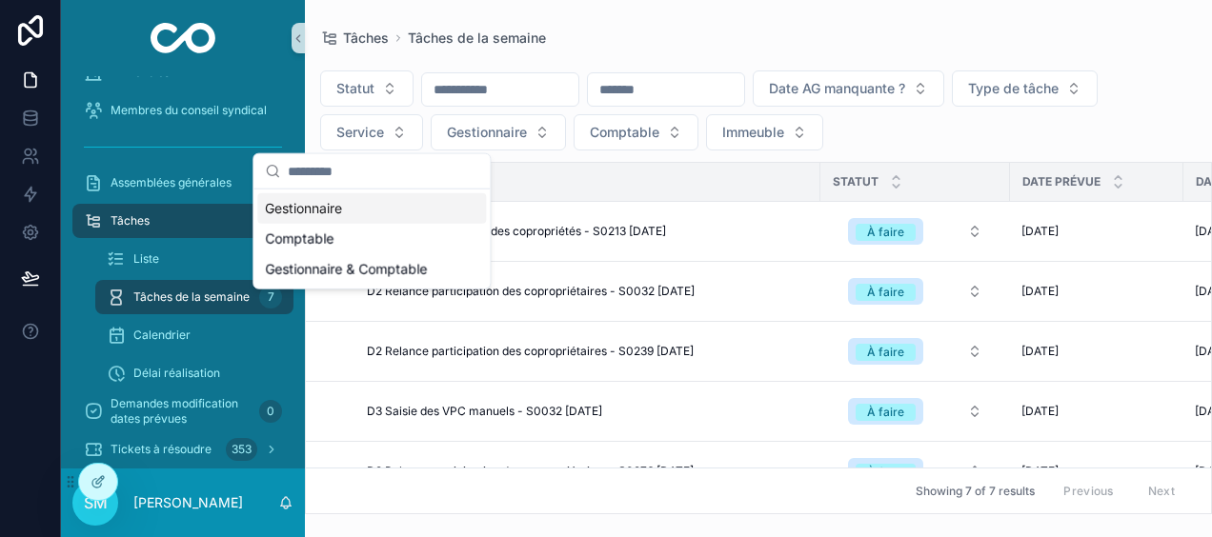
click at [339, 205] on div "Gestionnaire" at bounding box center [371, 208] width 229 height 30
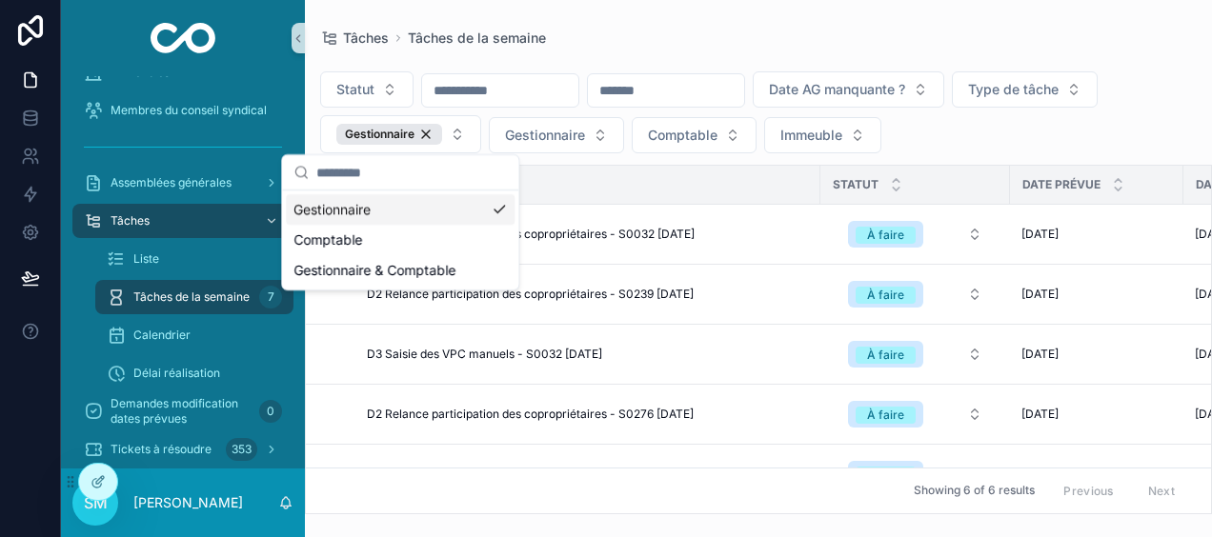
click at [816, 17] on div "Tâches Tâches de la semaine Statut Date AG manquante ? Type de tâche Gestionnai…" at bounding box center [758, 257] width 907 height 515
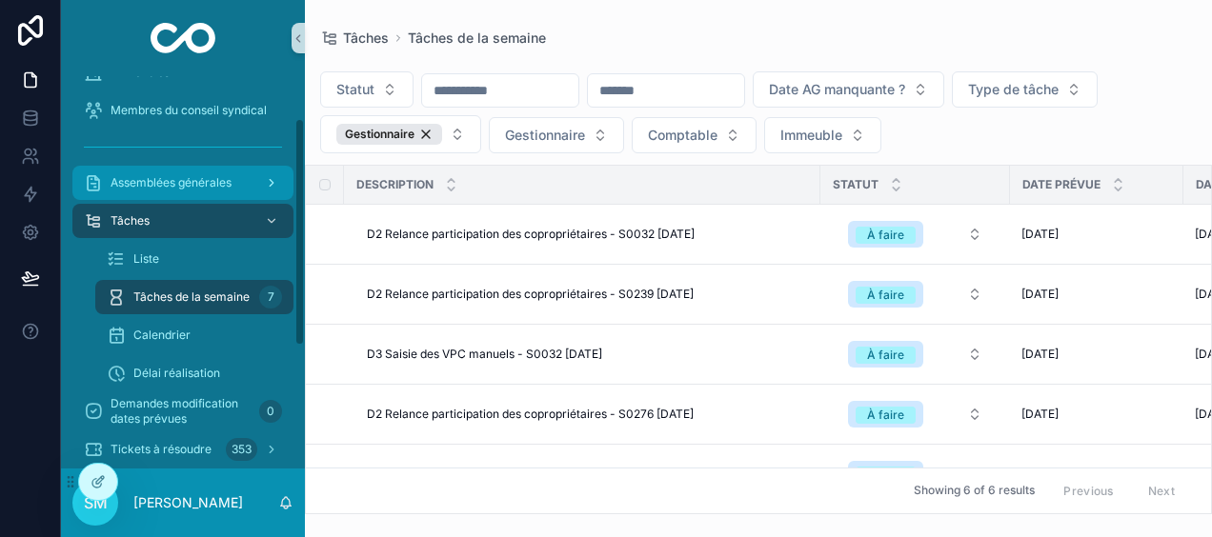
click at [234, 179] on div "Assemblées générales" at bounding box center [183, 183] width 198 height 30
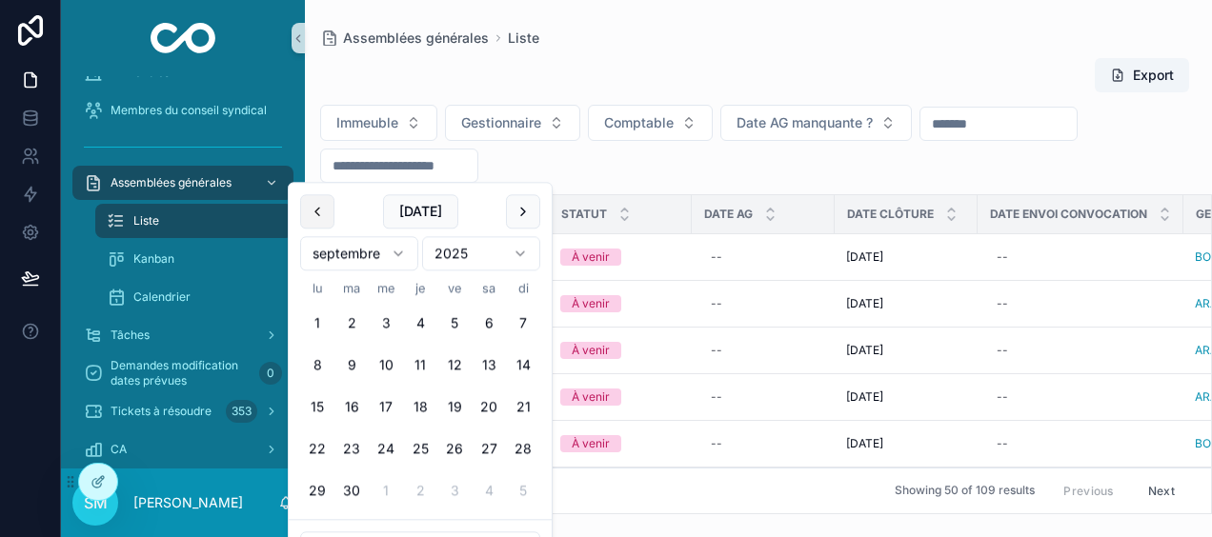
click at [321, 207] on button "scrollable content" at bounding box center [317, 211] width 34 height 34
click at [317, 530] on button "30" at bounding box center [317, 534] width 34 height 34
type input "**********"
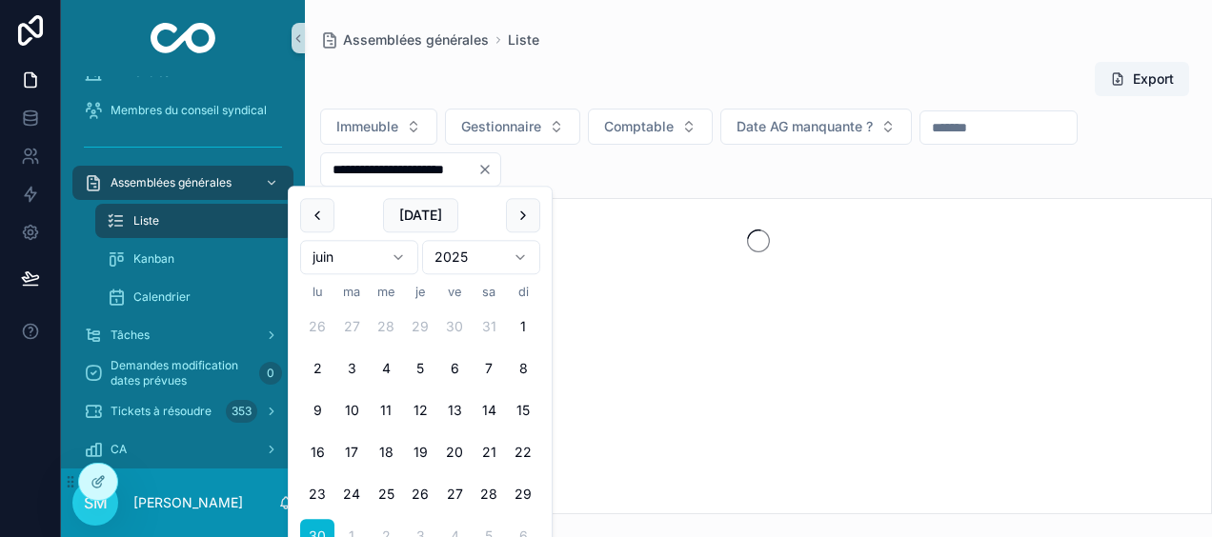
click at [612, 69] on div "Export" at bounding box center [758, 79] width 877 height 36
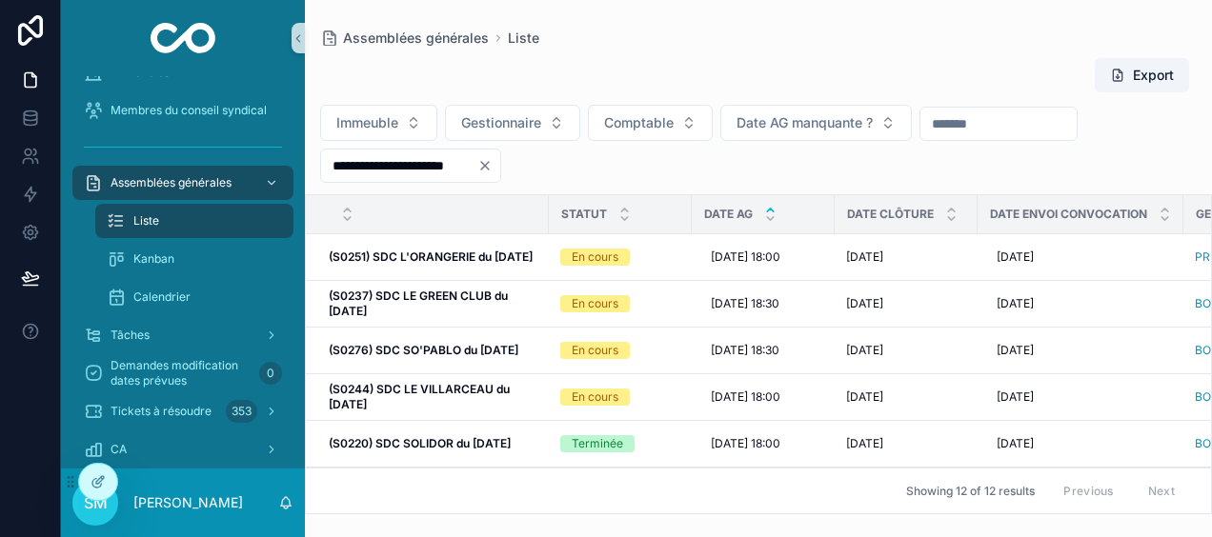
click at [772, 210] on icon "scrollable content" at bounding box center [770, 210] width 7 height 3
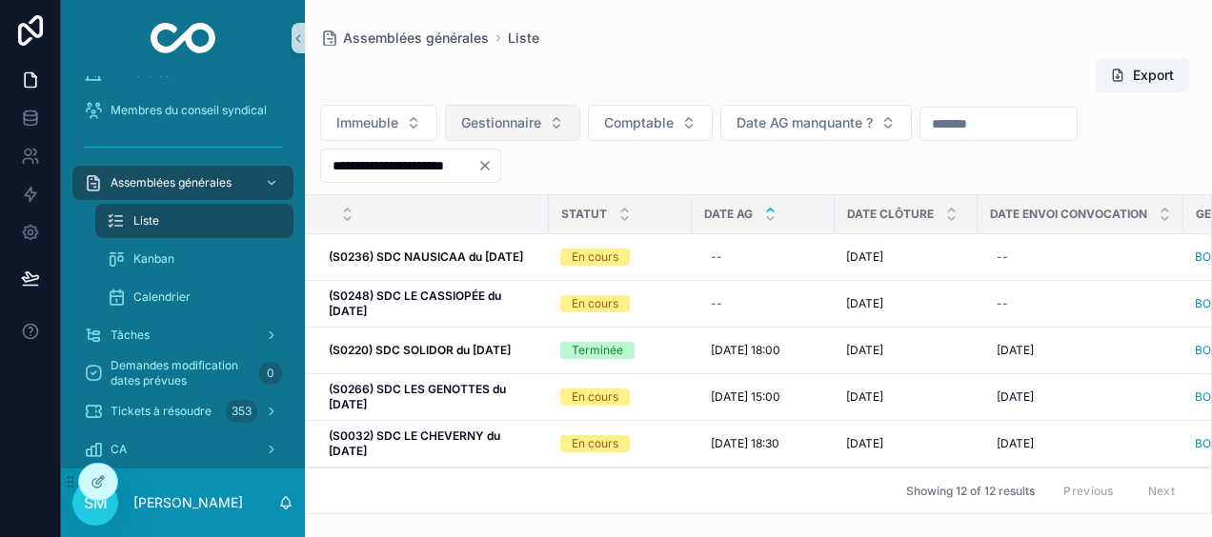
click at [530, 127] on span "Gestionnaire" at bounding box center [501, 122] width 80 height 19
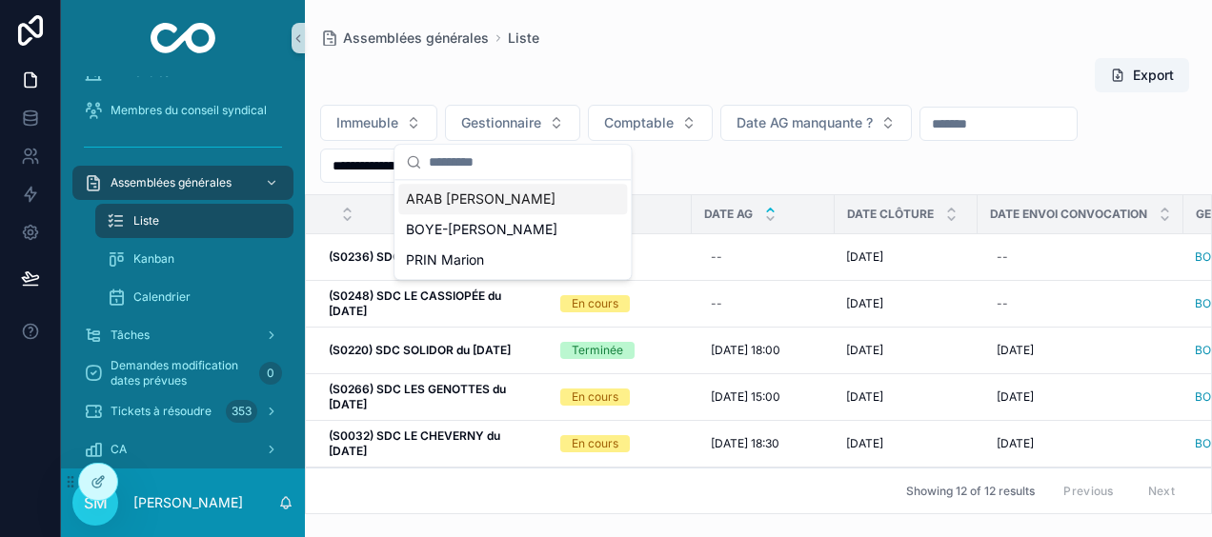
click at [496, 198] on div "ARAB [PERSON_NAME]" at bounding box center [512, 199] width 229 height 30
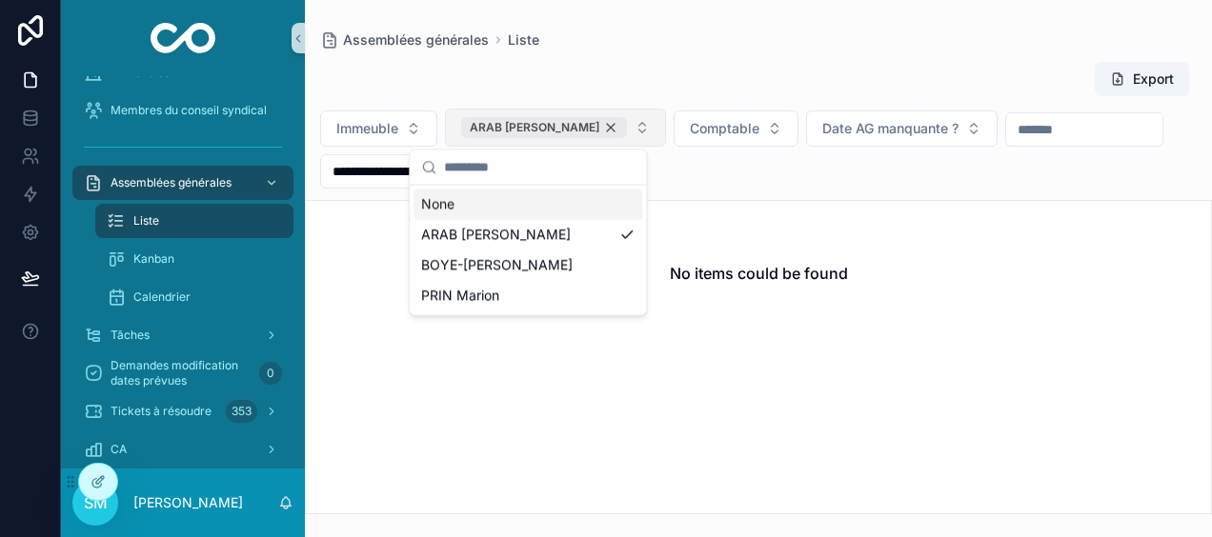
click at [557, 126] on div "ARAB [PERSON_NAME]" at bounding box center [544, 127] width 166 height 21
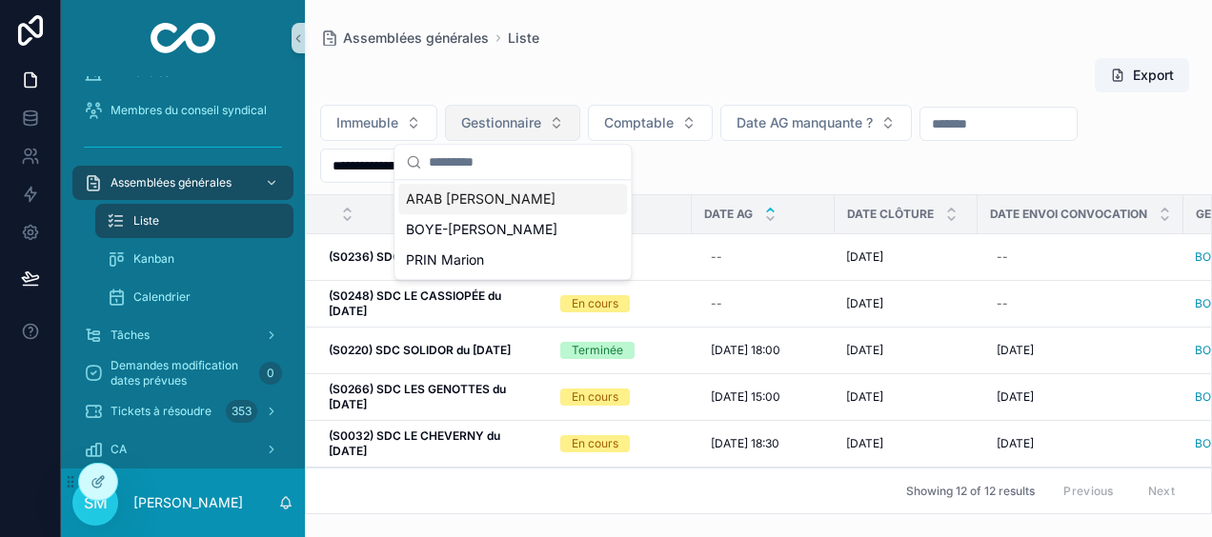
click at [555, 128] on button "Gestionnaire" at bounding box center [512, 123] width 135 height 36
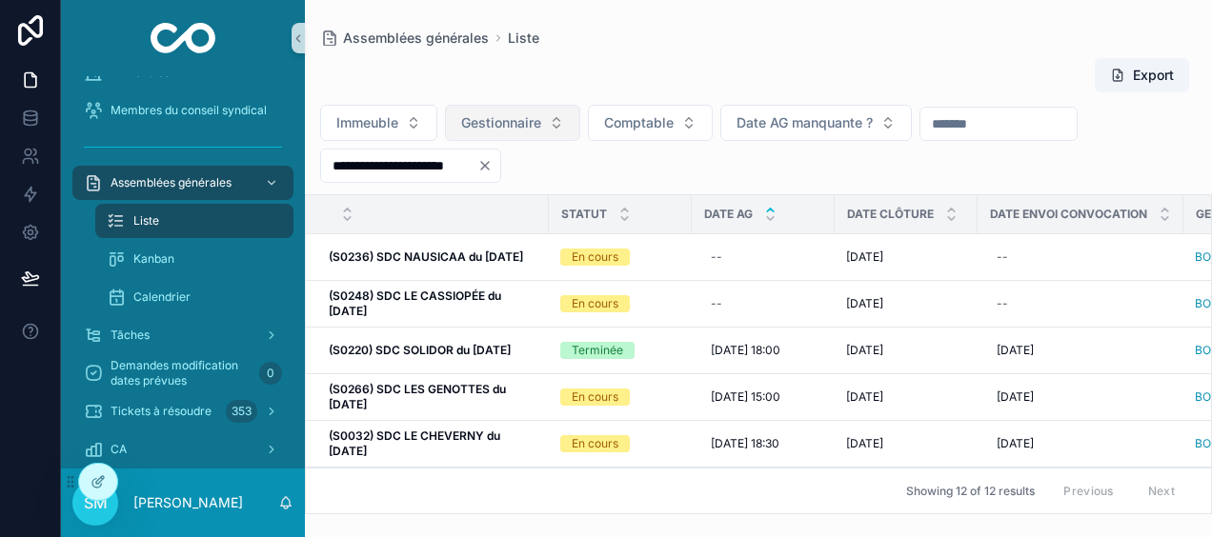
click at [555, 128] on button "Gestionnaire" at bounding box center [512, 123] width 135 height 36
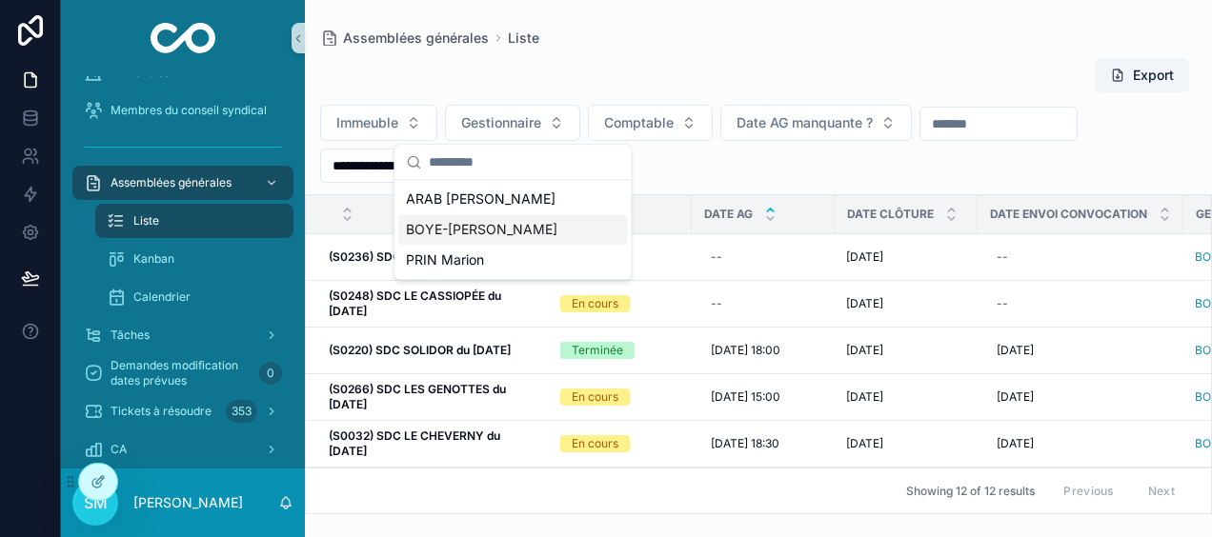
click at [468, 231] on span "BOYE-[PERSON_NAME]" at bounding box center [482, 229] width 152 height 19
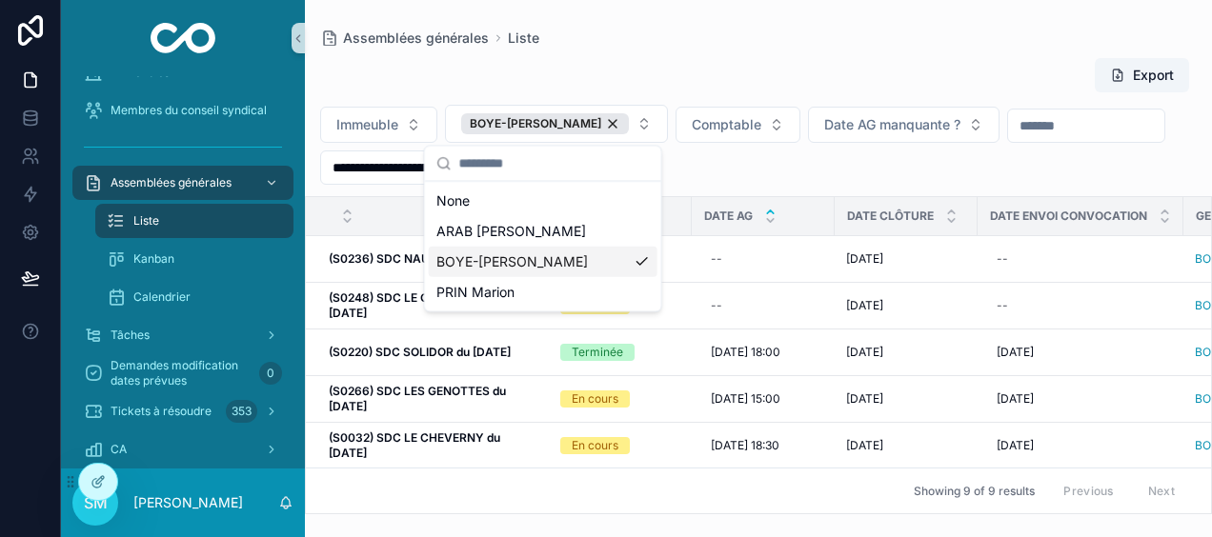
click at [635, 257] on div "BOYE-[PERSON_NAME]" at bounding box center [543, 262] width 229 height 30
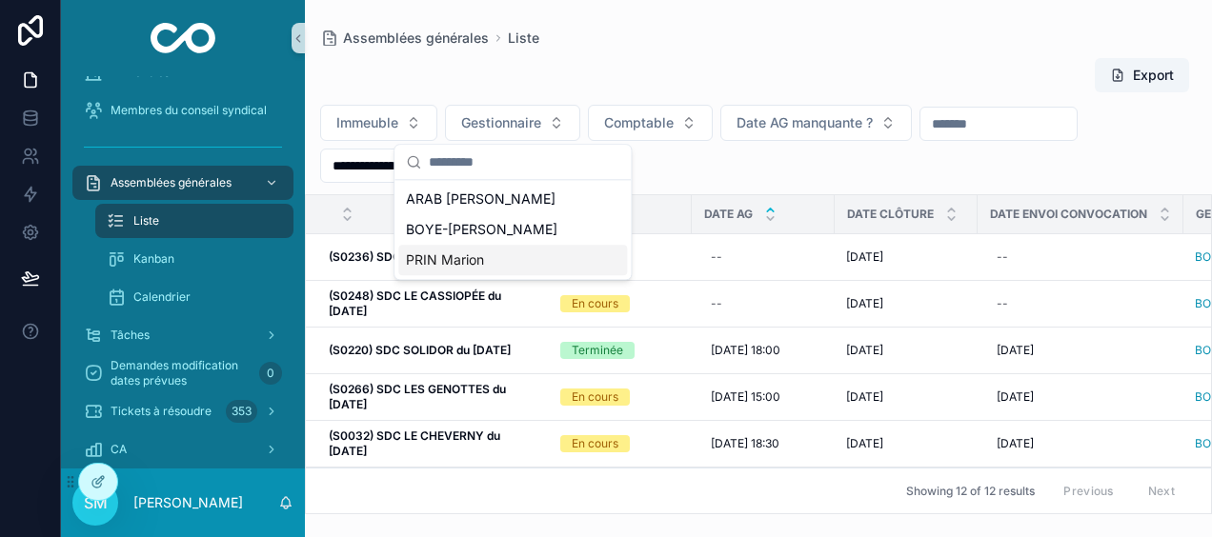
click at [467, 261] on span "PRIN Marion" at bounding box center [445, 260] width 78 height 19
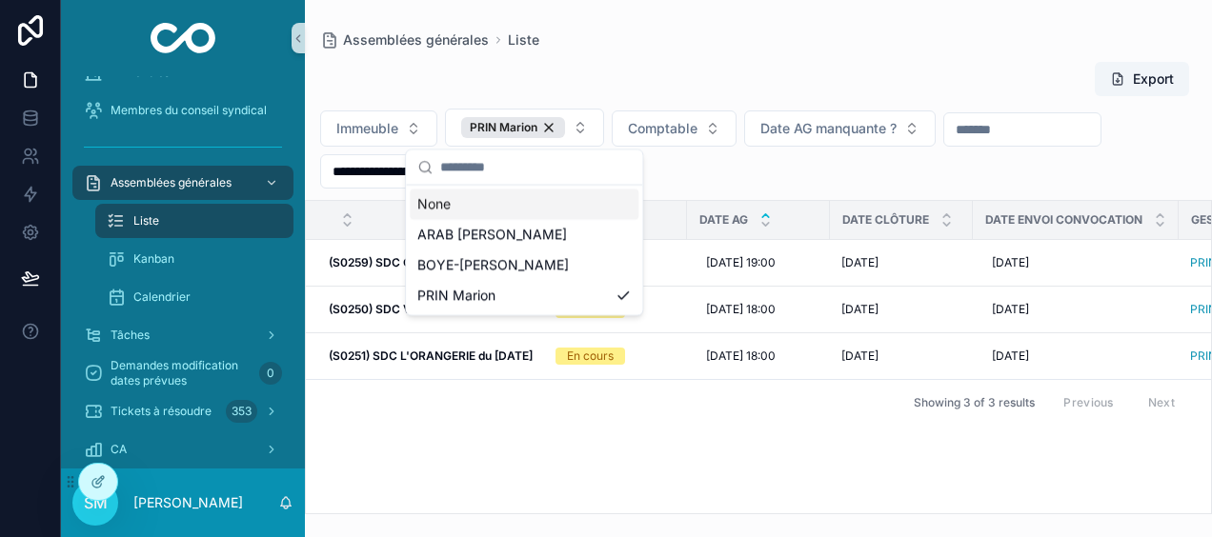
click at [682, 56] on div "**********" at bounding box center [758, 282] width 907 height 465
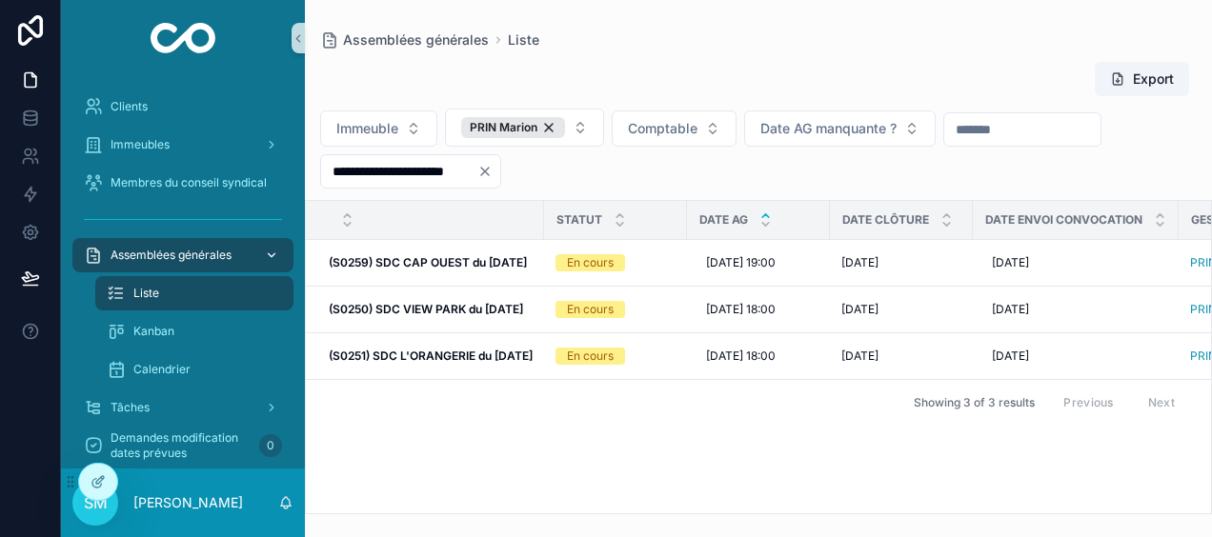
click at [267, 255] on icon "scrollable content" at bounding box center [271, 255] width 13 height 13
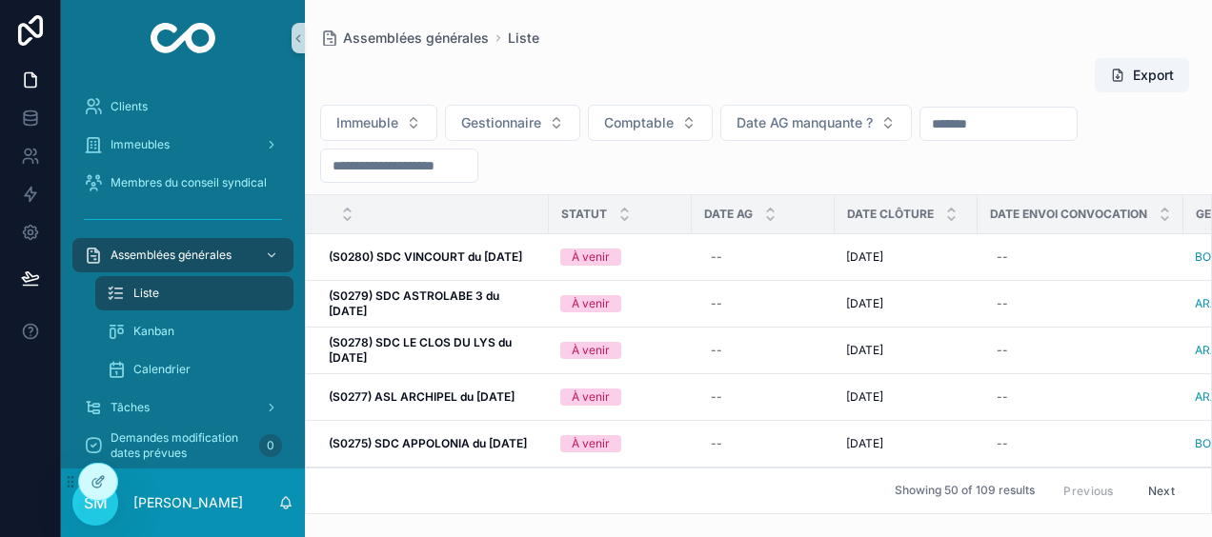
click at [863, 57] on div "Export" at bounding box center [758, 75] width 877 height 36
click at [197, 505] on p "[PERSON_NAME]" at bounding box center [188, 503] width 110 height 19
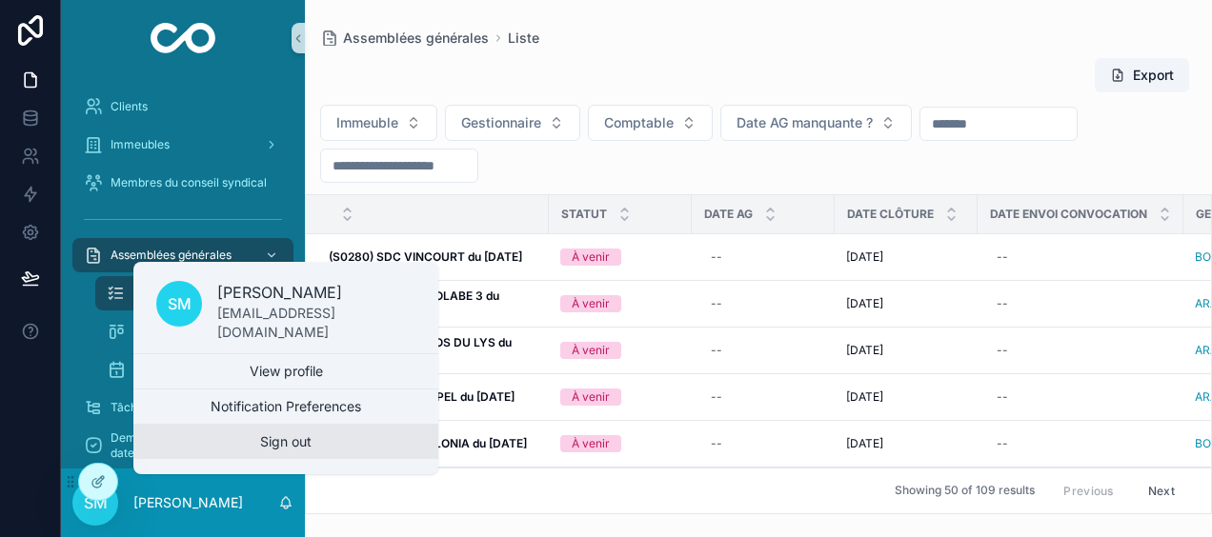
click at [240, 442] on button "Sign out" at bounding box center [285, 442] width 305 height 34
